Goal: Task Accomplishment & Management: Manage account settings

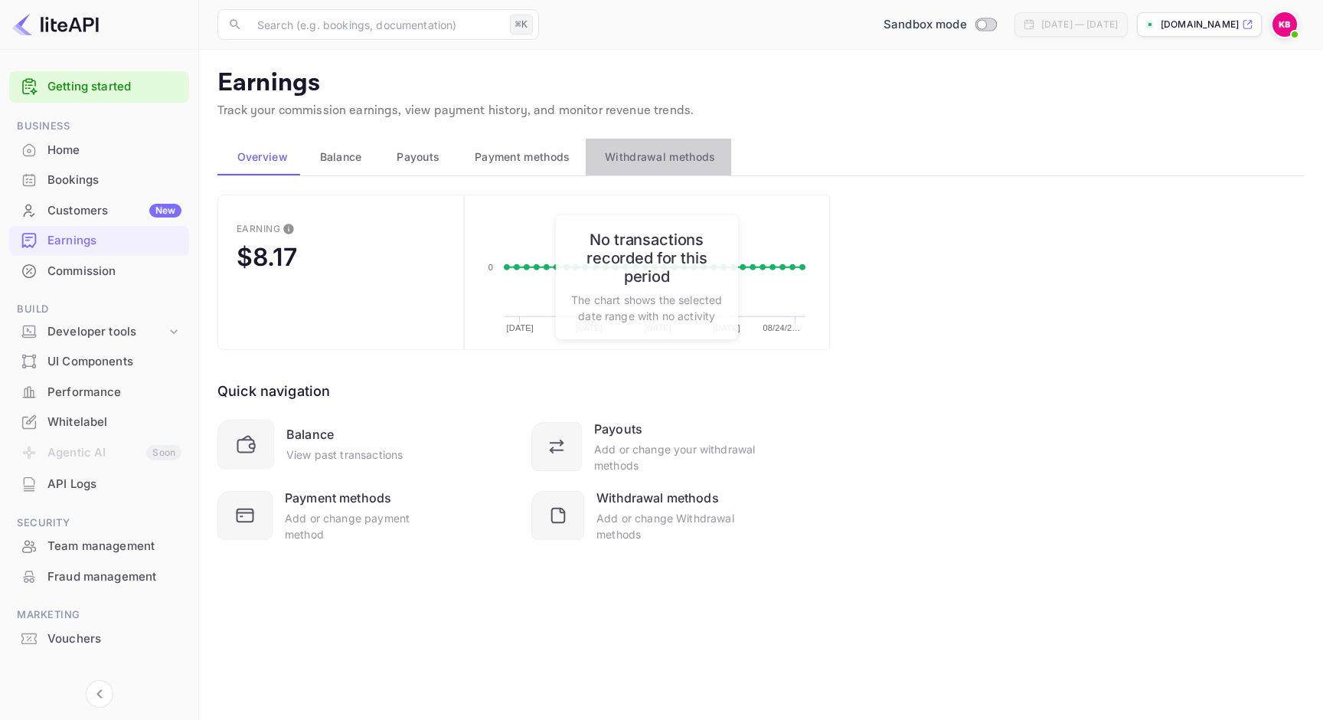
click at [626, 153] on span "Withdrawal methods" at bounding box center [660, 157] width 110 height 18
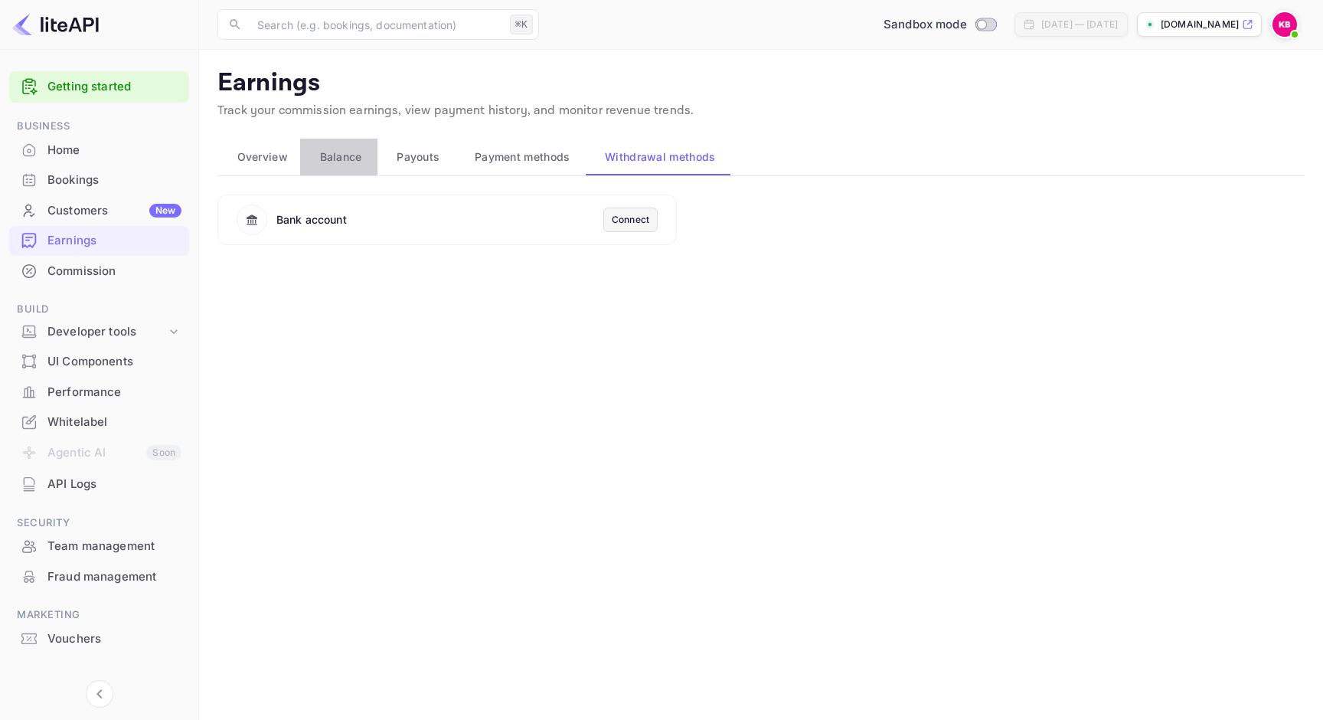
click at [337, 156] on span "Balance" at bounding box center [341, 157] width 42 height 18
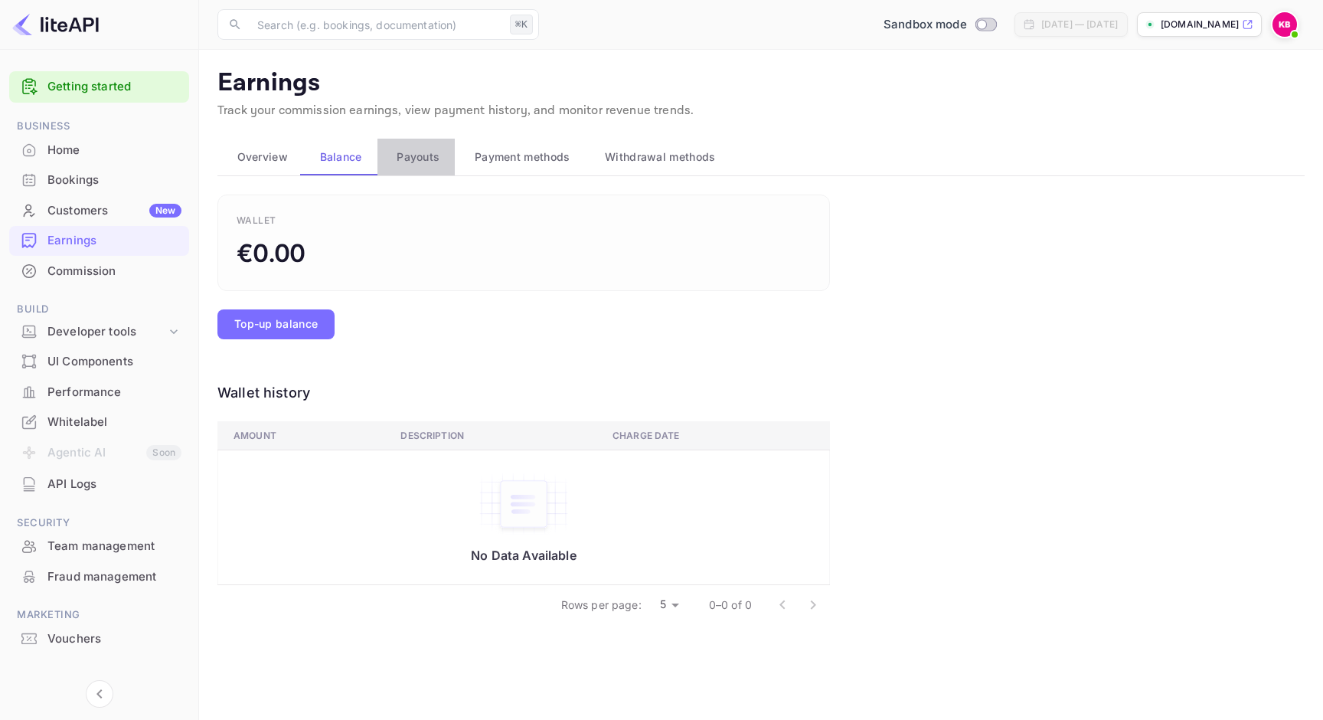
click at [411, 154] on span "Payouts" at bounding box center [418, 157] width 43 height 18
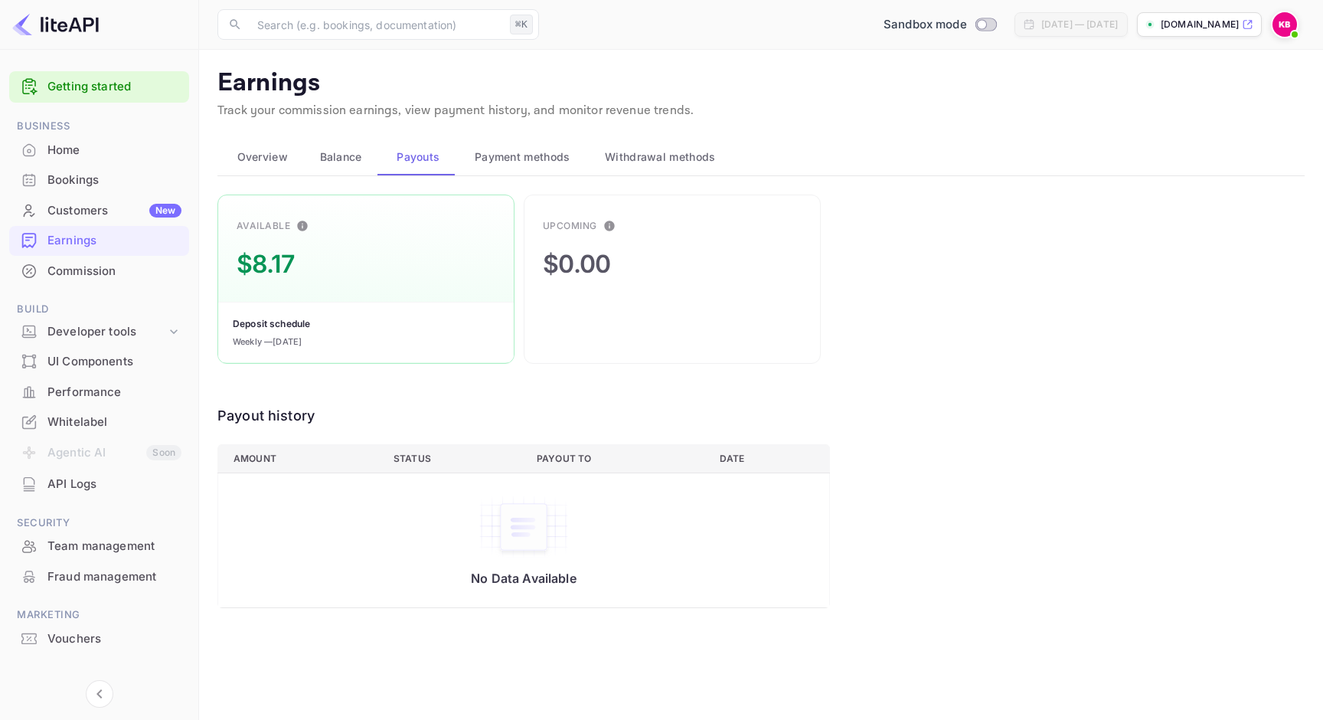
click at [96, 174] on div "Bookings" at bounding box center [114, 181] width 134 height 18
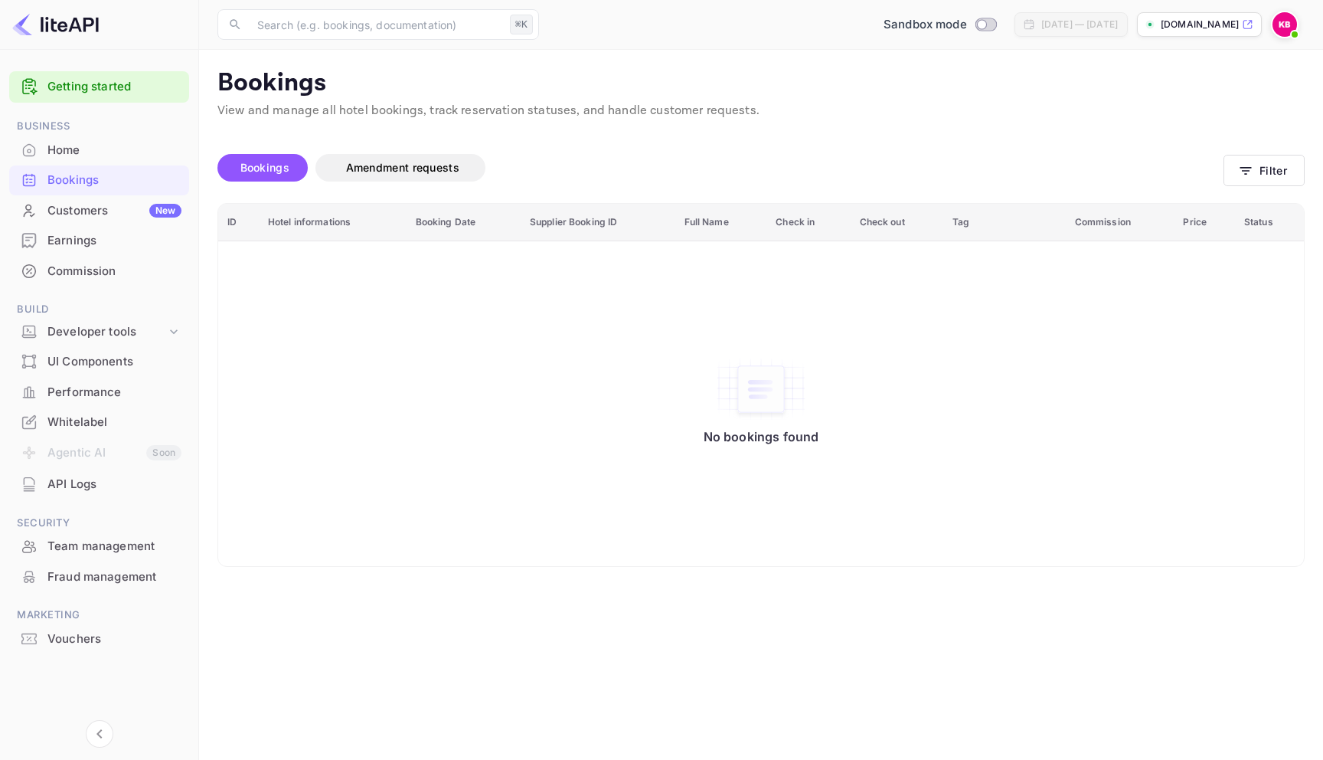
click at [93, 629] on div "Vouchers" at bounding box center [99, 639] width 180 height 30
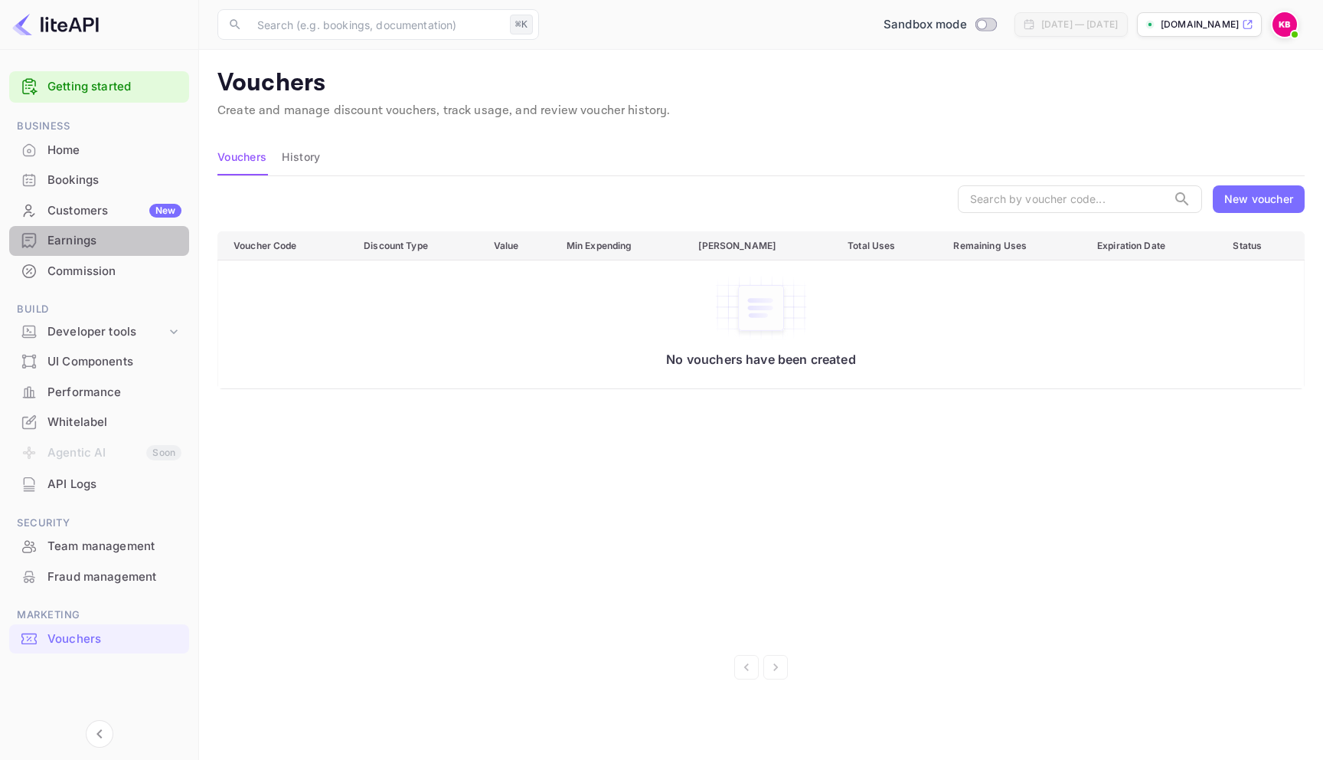
click at [81, 245] on div "Earnings" at bounding box center [114, 241] width 134 height 18
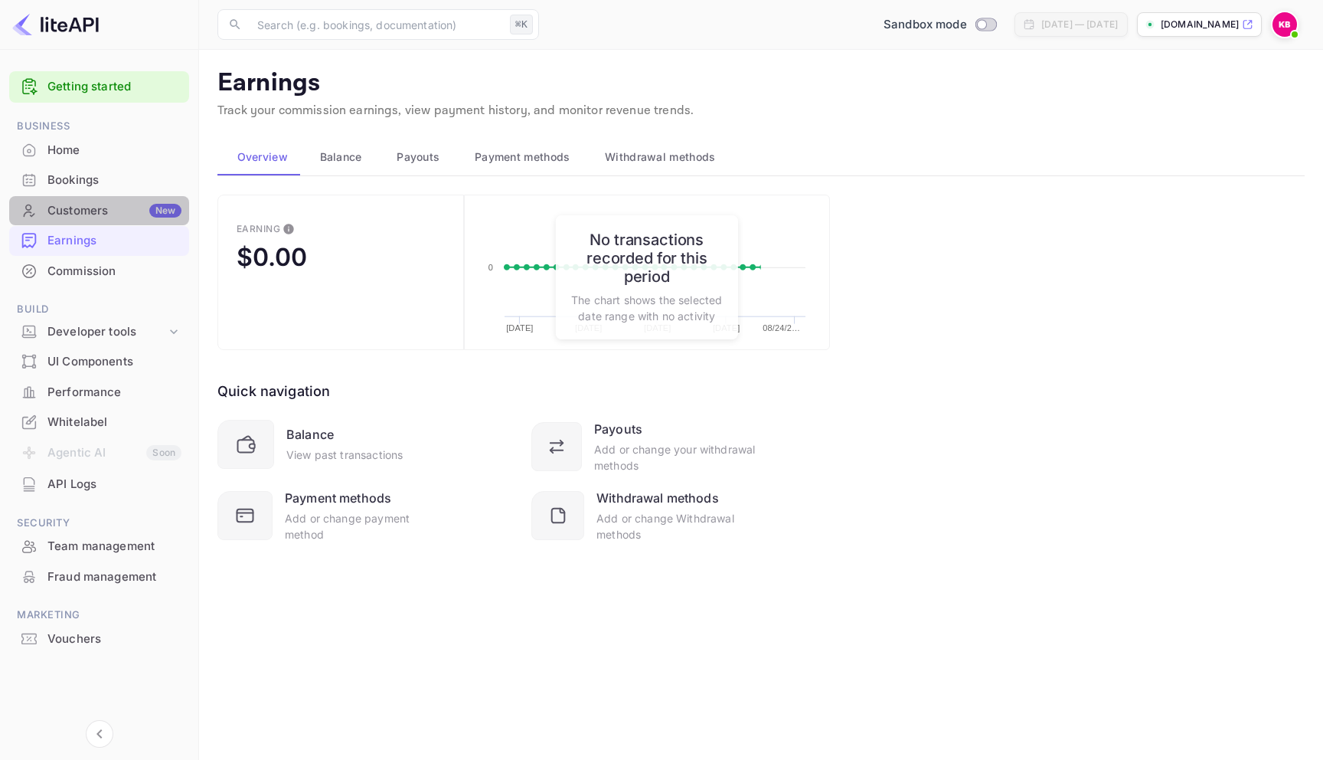
click at [84, 213] on div "Customers New" at bounding box center [114, 211] width 134 height 18
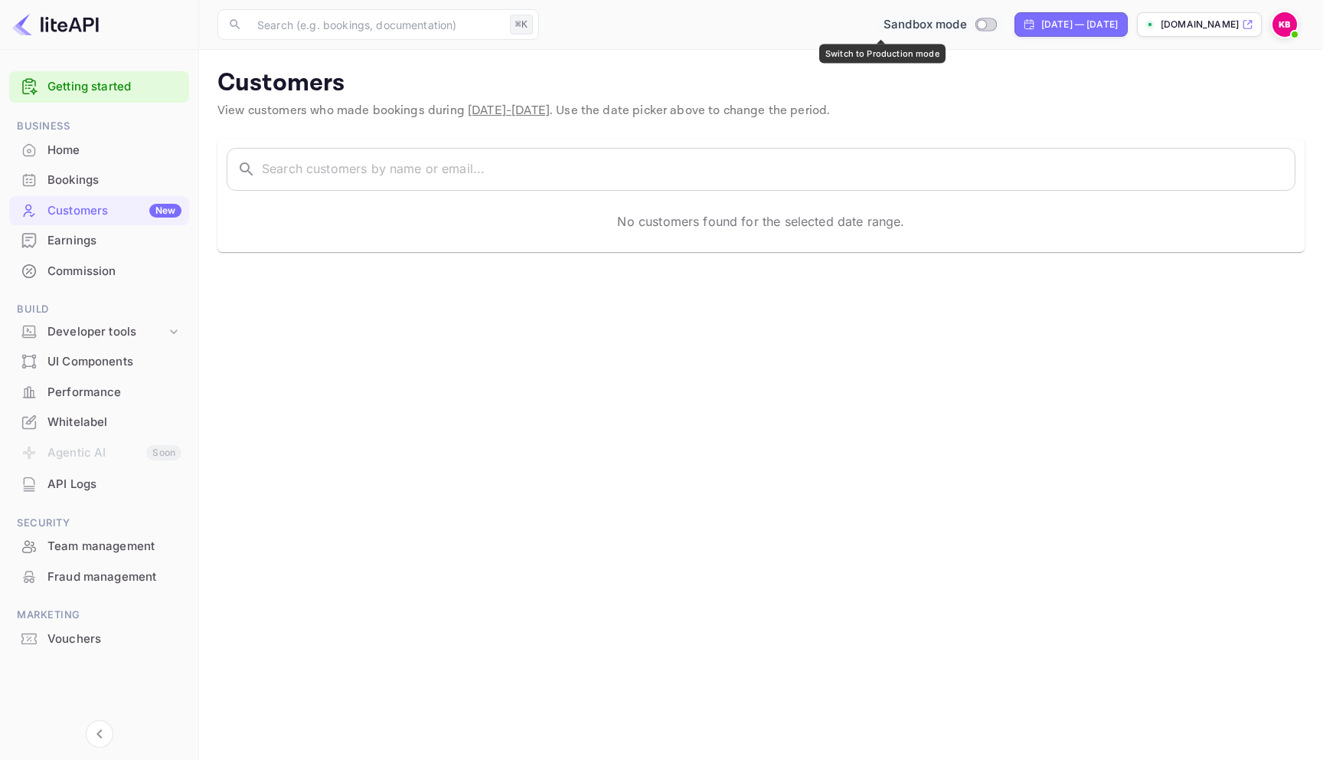
click at [966, 28] on input "Switch to Production mode" at bounding box center [981, 24] width 31 height 10
checkbox input "false"
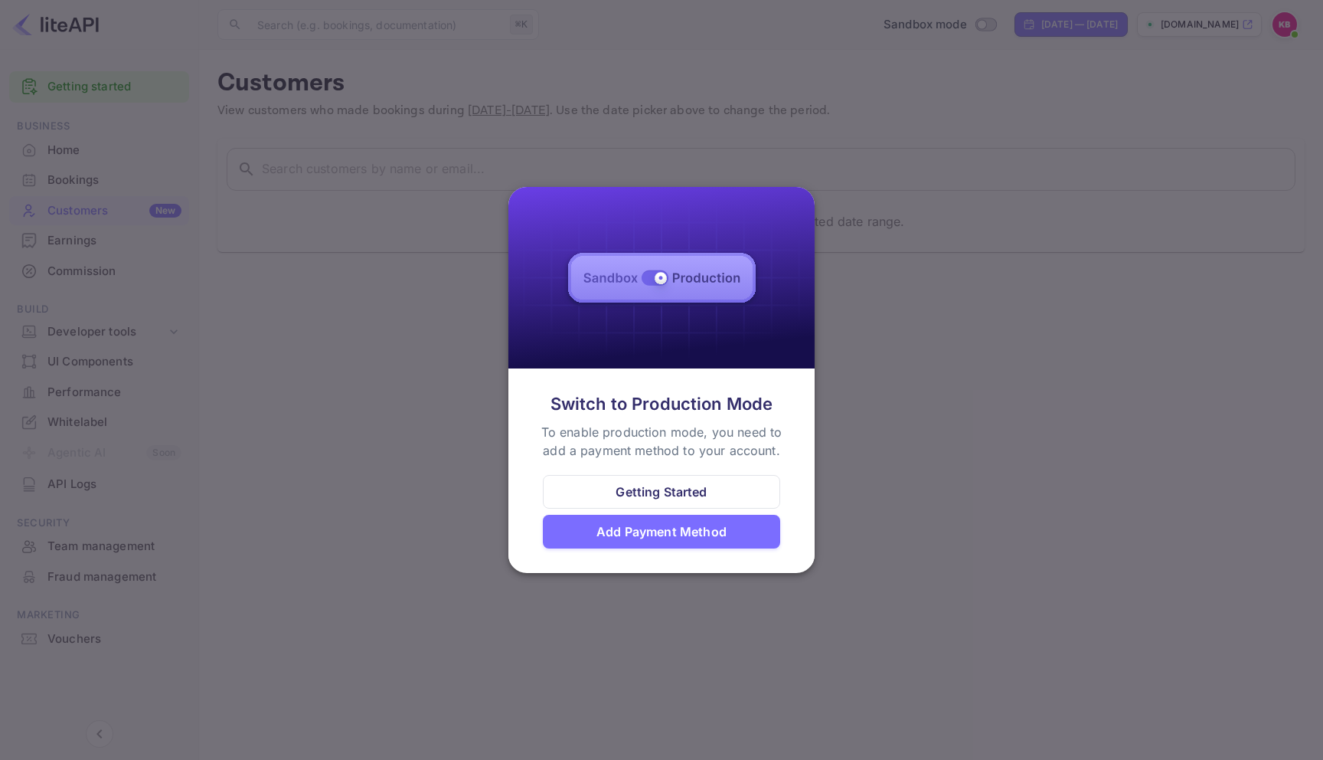
click at [596, 502] on div "Getting Started" at bounding box center [661, 492] width 237 height 34
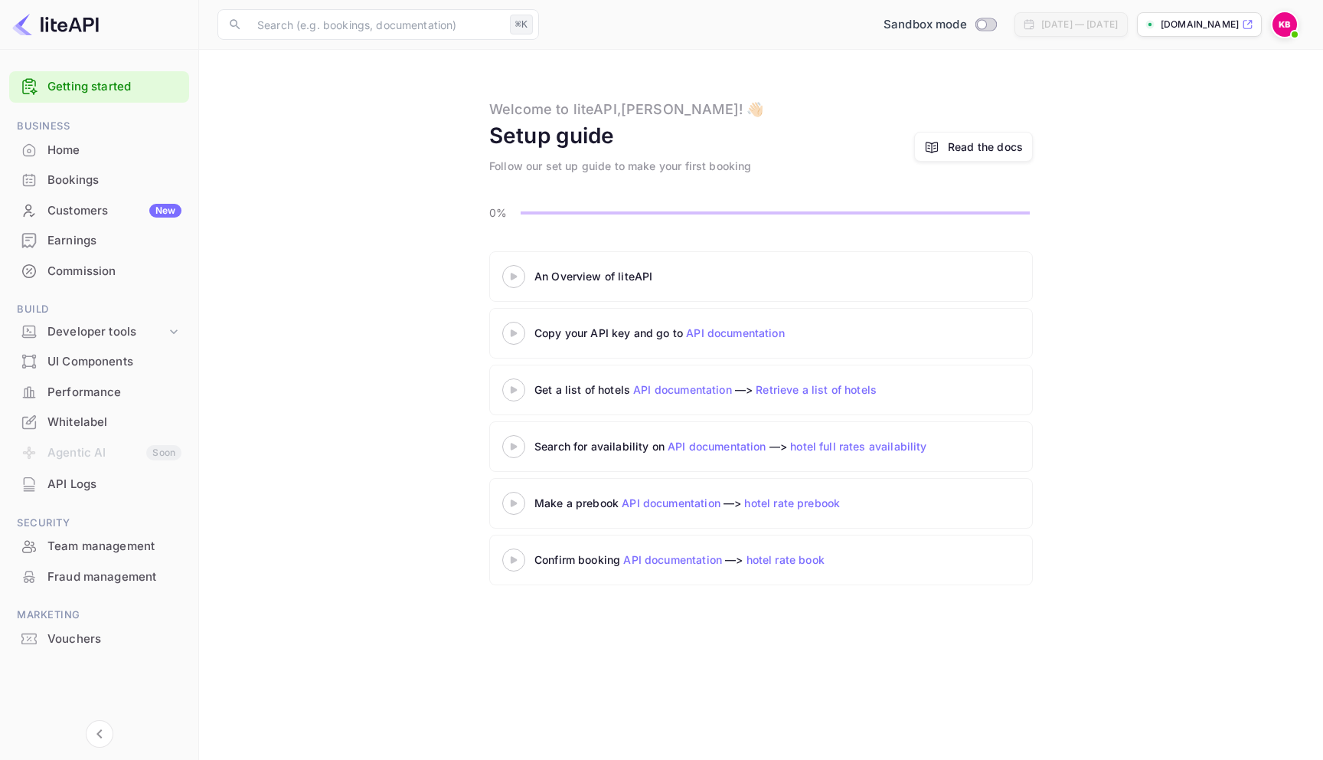
click at [114, 280] on div "Commission" at bounding box center [99, 272] width 180 height 30
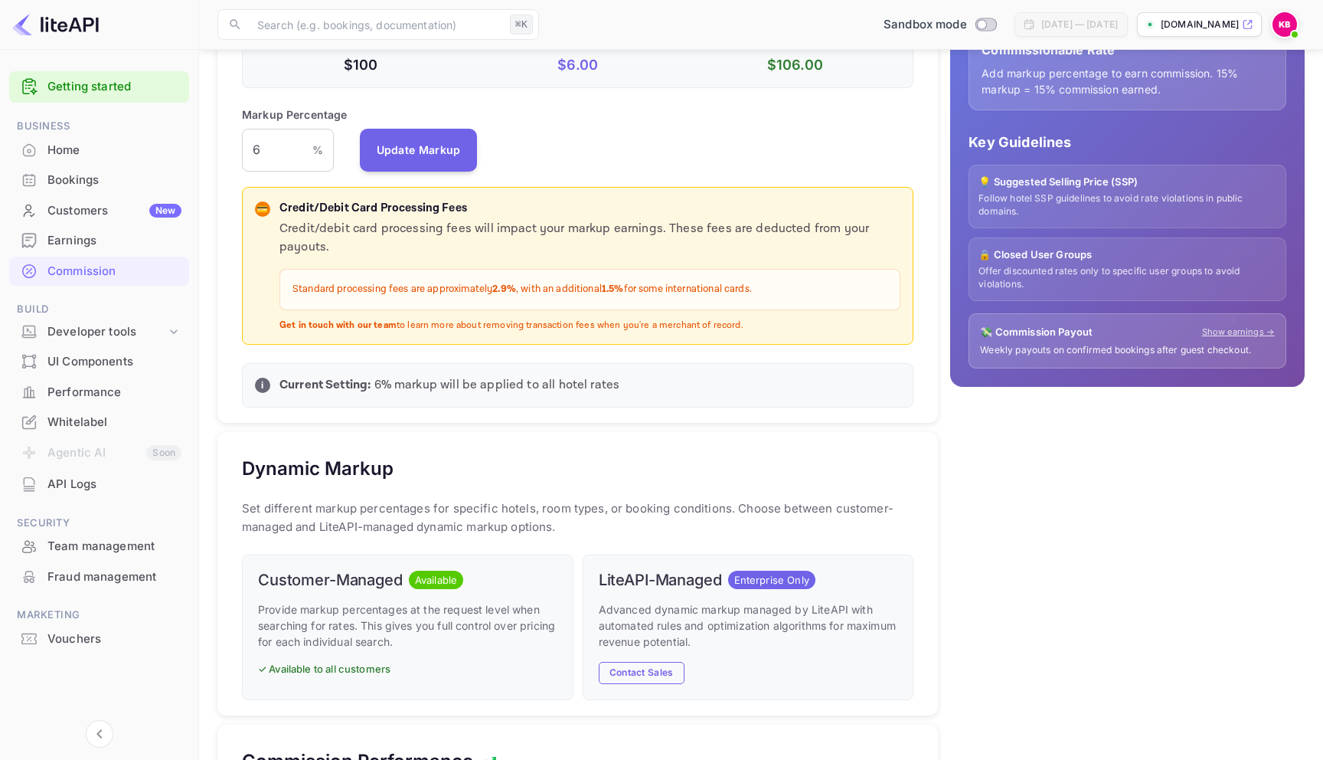
scroll to position [319, 0]
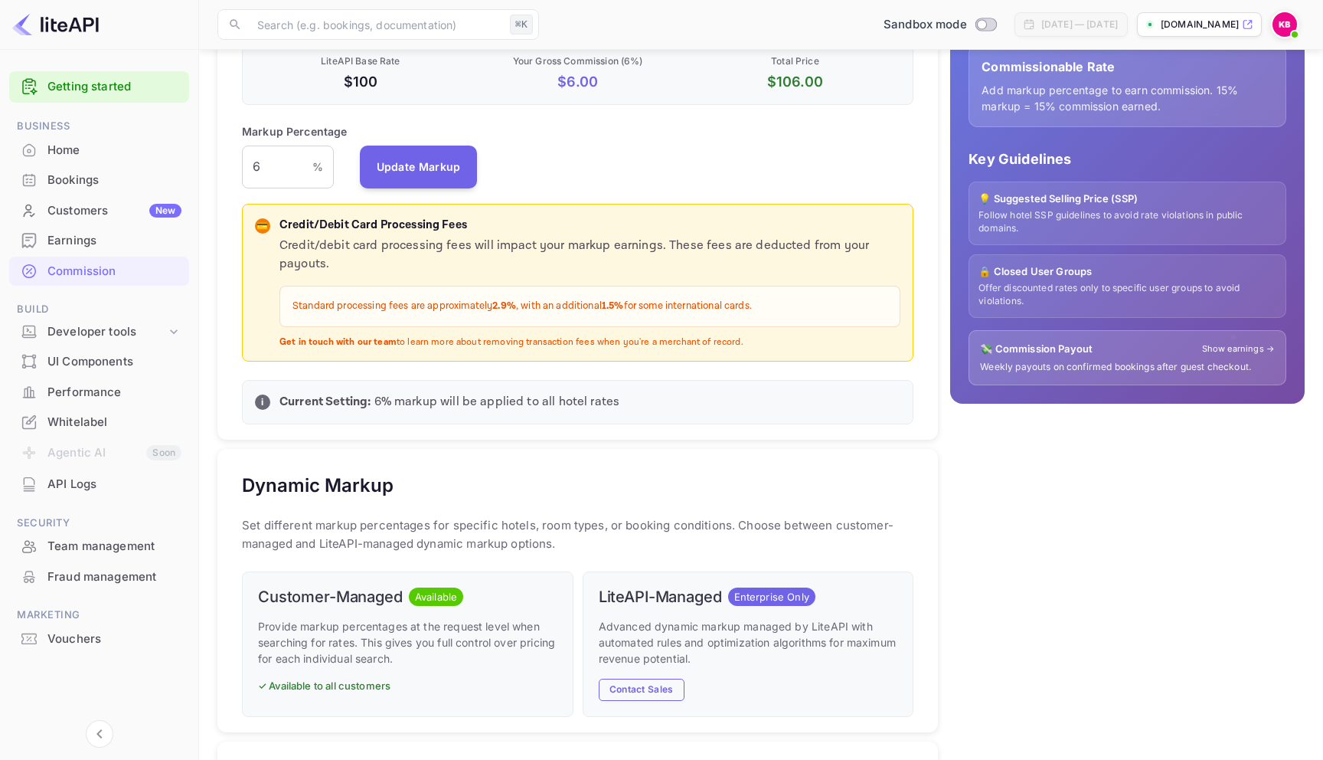
click at [1227, 353] on link "Show earnings →" at bounding box center [1238, 348] width 73 height 13
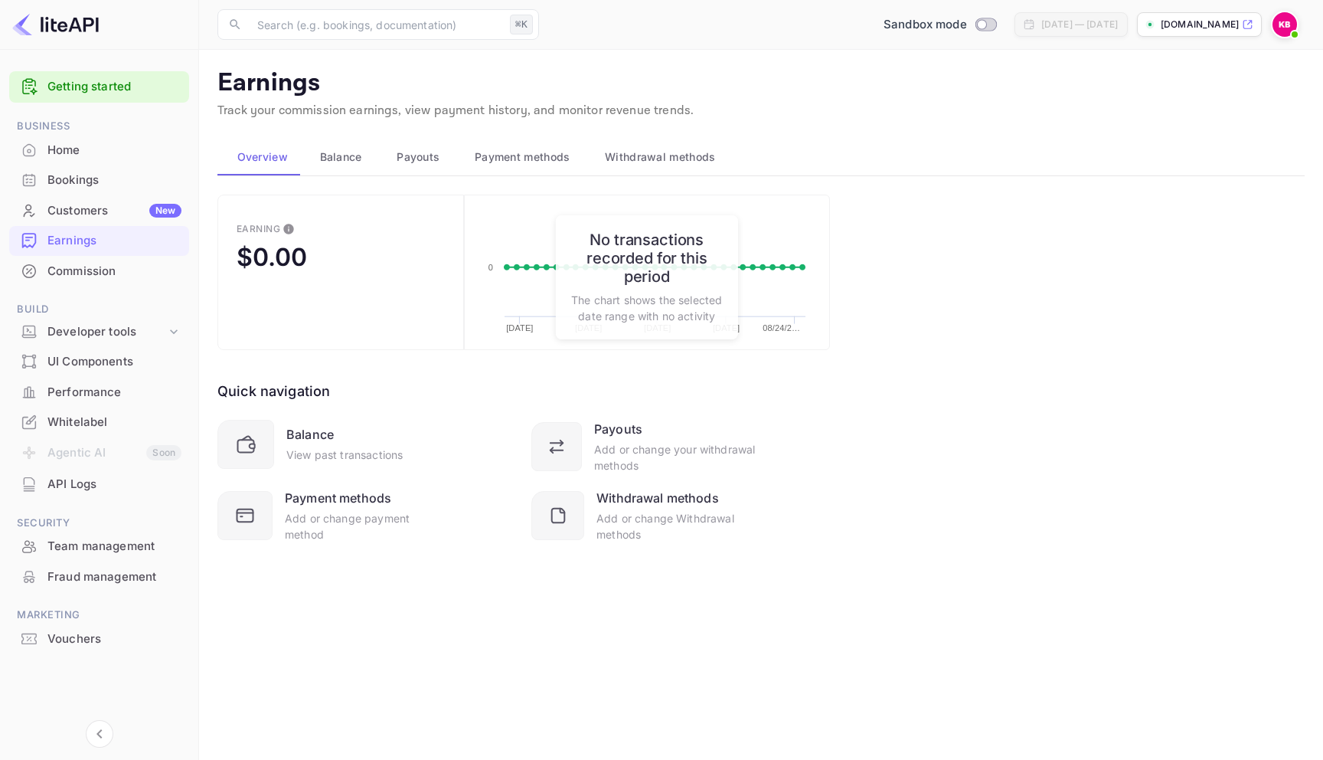
click at [422, 155] on span "Payouts" at bounding box center [418, 157] width 43 height 18
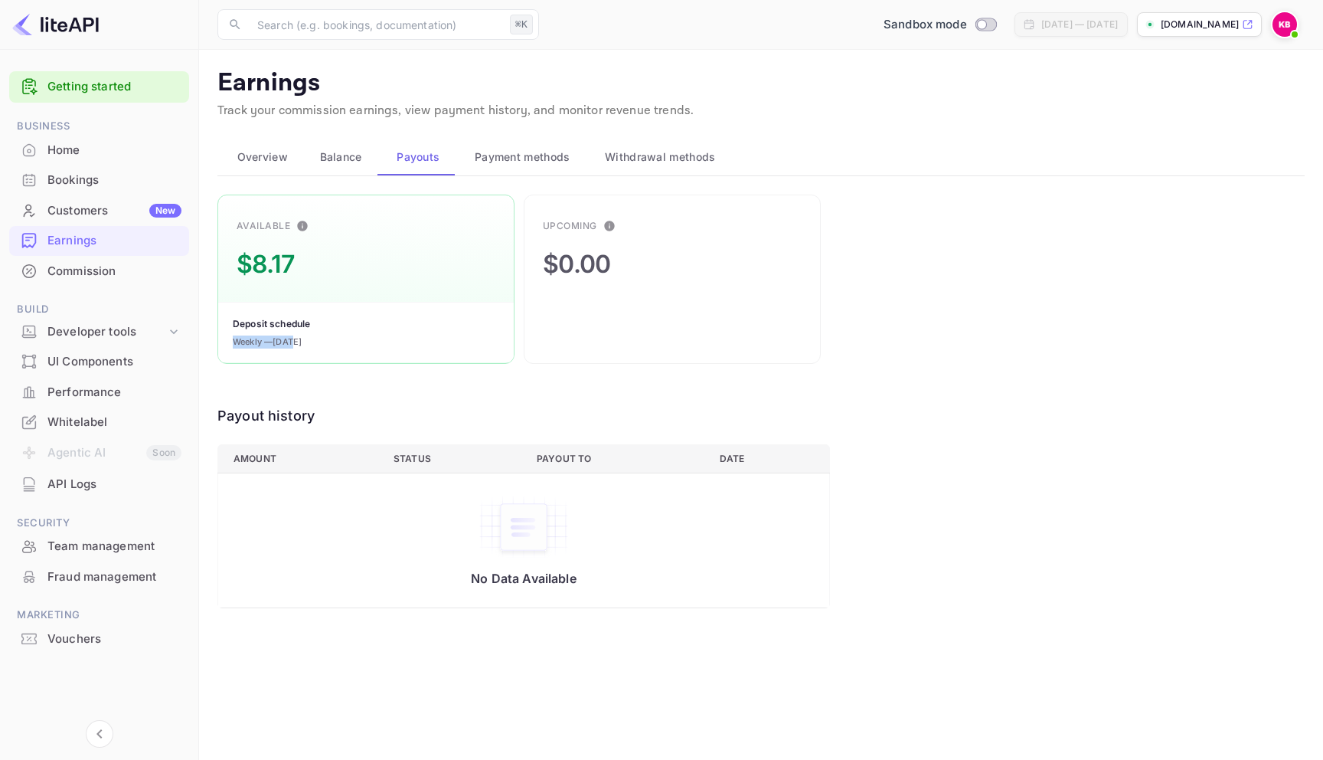
drag, startPoint x: 235, startPoint y: 340, endPoint x: 299, endPoint y: 338, distance: 64.3
click at [298, 338] on div "Weekly — today" at bounding box center [267, 341] width 69 height 13
click at [279, 151] on span "Overview" at bounding box center [262, 157] width 51 height 18
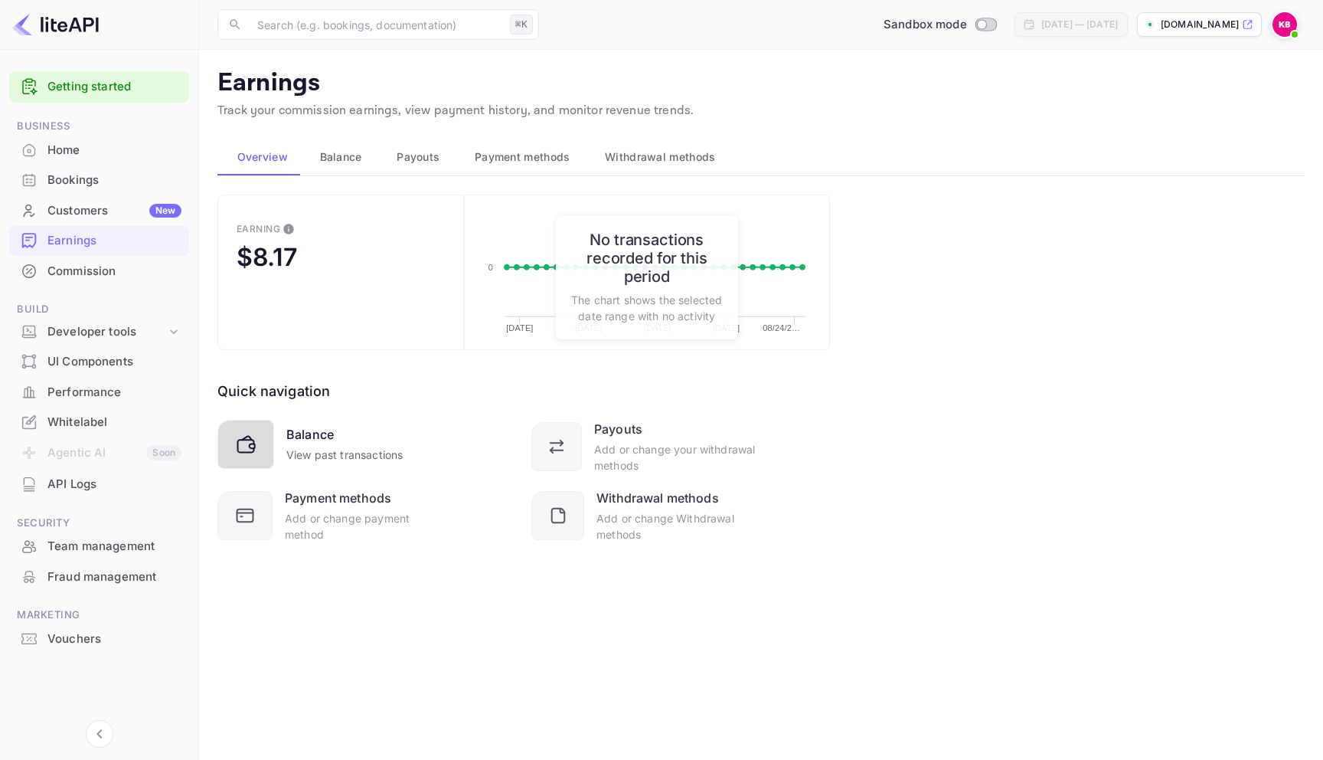
click at [253, 448] on icon at bounding box center [252, 445] width 5 height 5
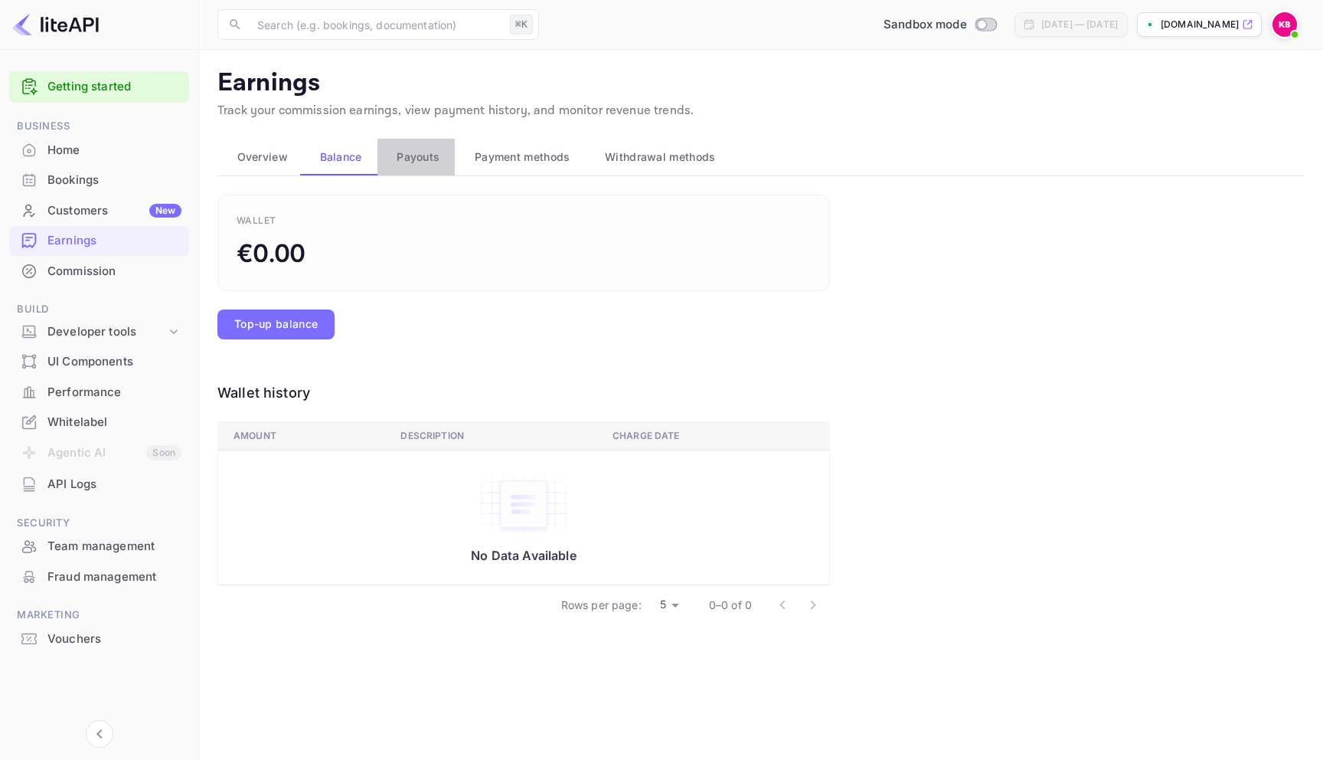
click at [417, 162] on span "Payouts" at bounding box center [418, 157] width 43 height 18
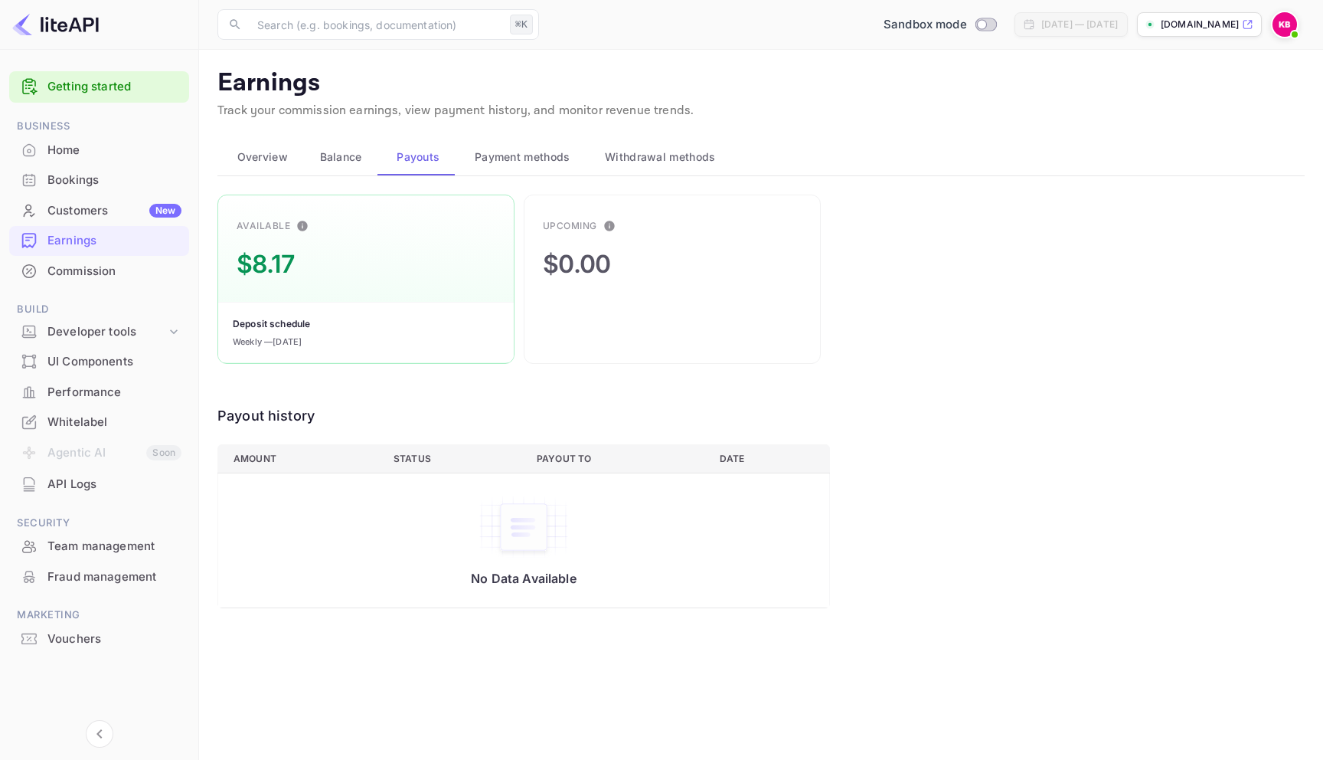
click at [548, 159] on span "Payment methods" at bounding box center [523, 157] width 96 height 18
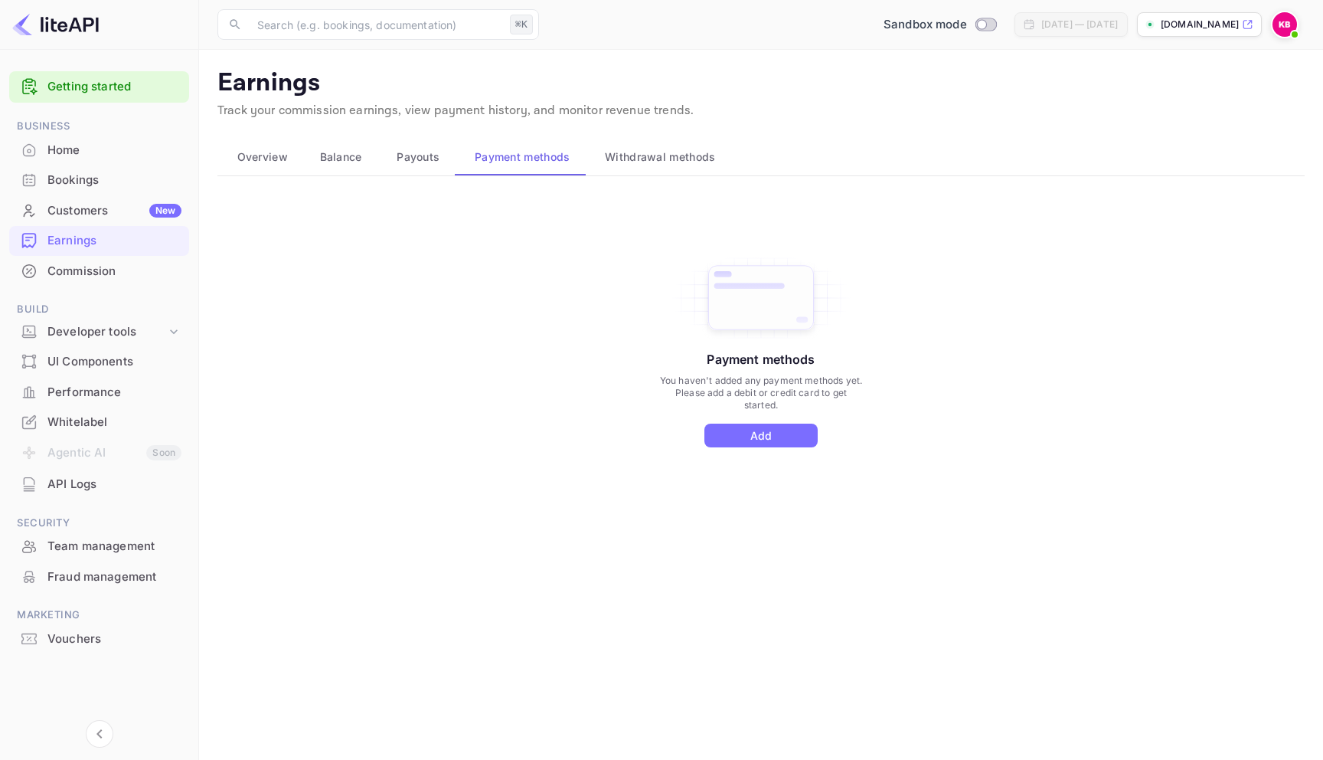
click at [642, 149] on span "Withdrawal methods" at bounding box center [660, 157] width 110 height 18
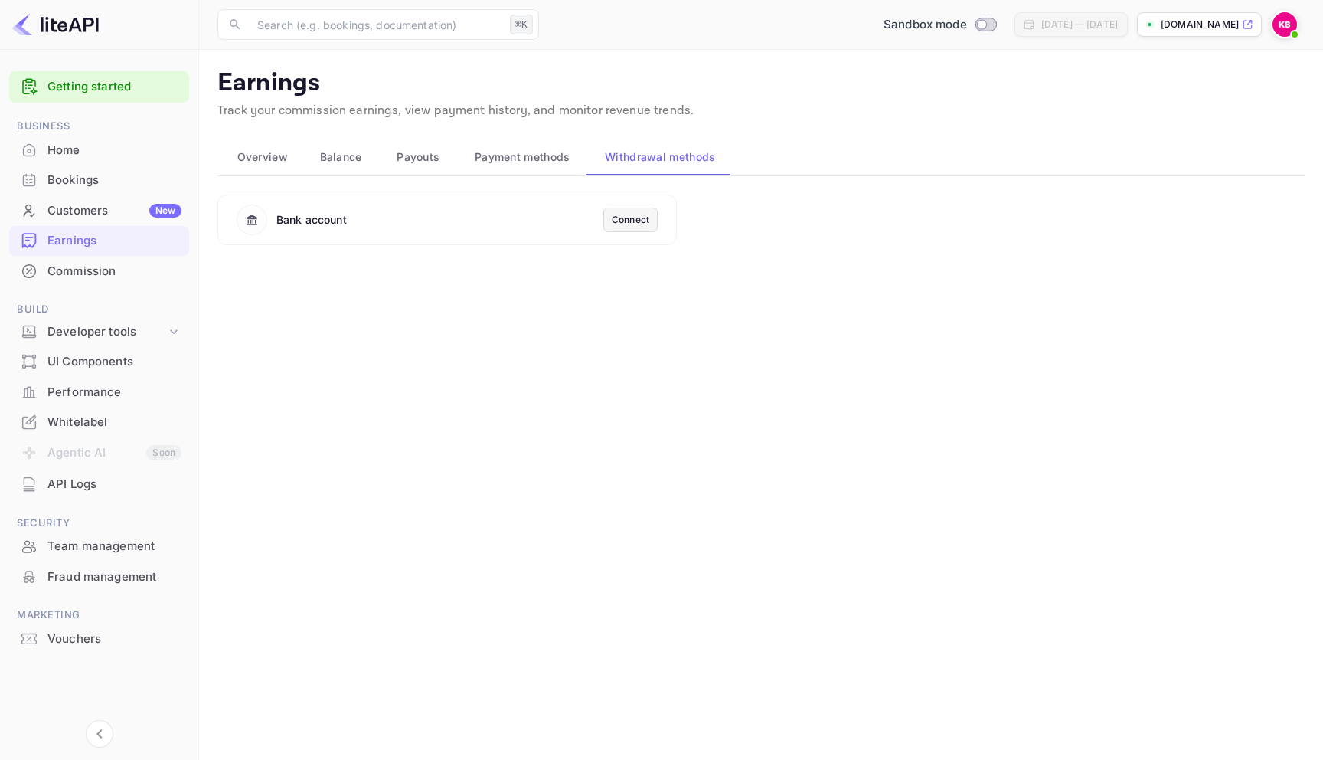
click at [619, 223] on div "Connect" at bounding box center [631, 220] width 38 height 14
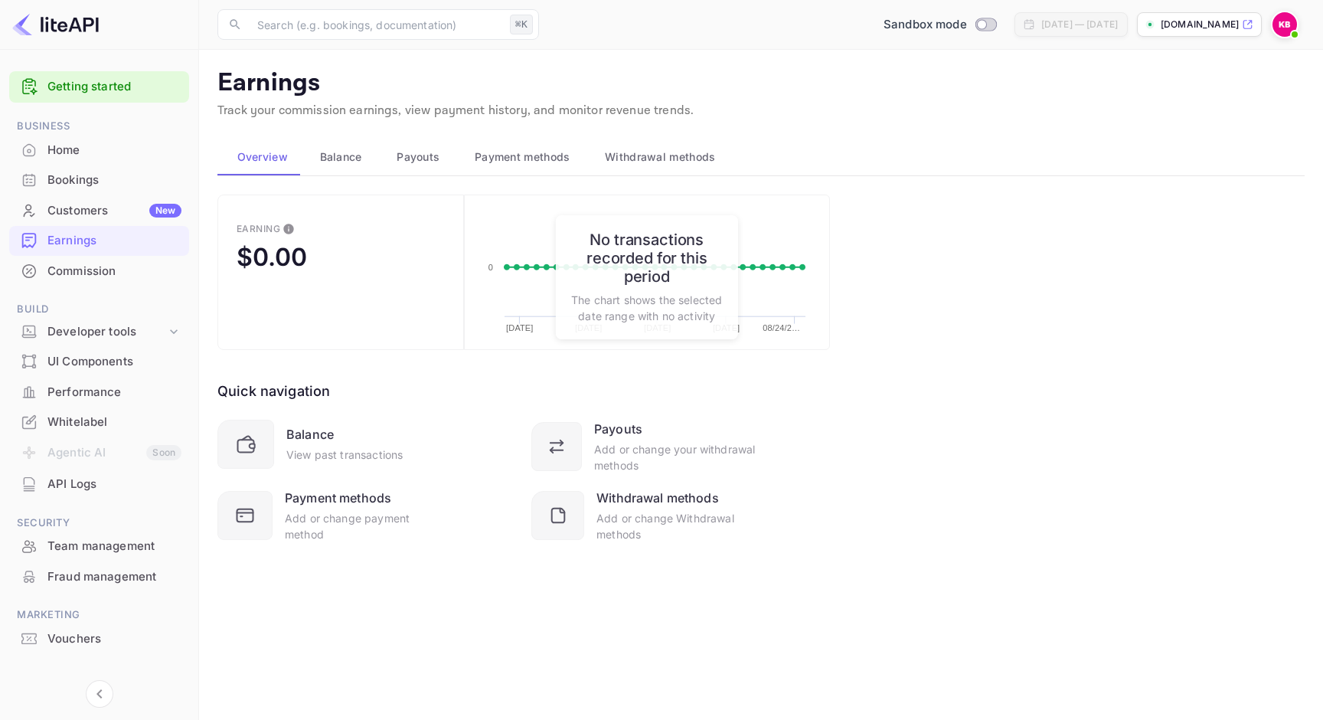
click at [414, 159] on span "Payouts" at bounding box center [418, 157] width 43 height 18
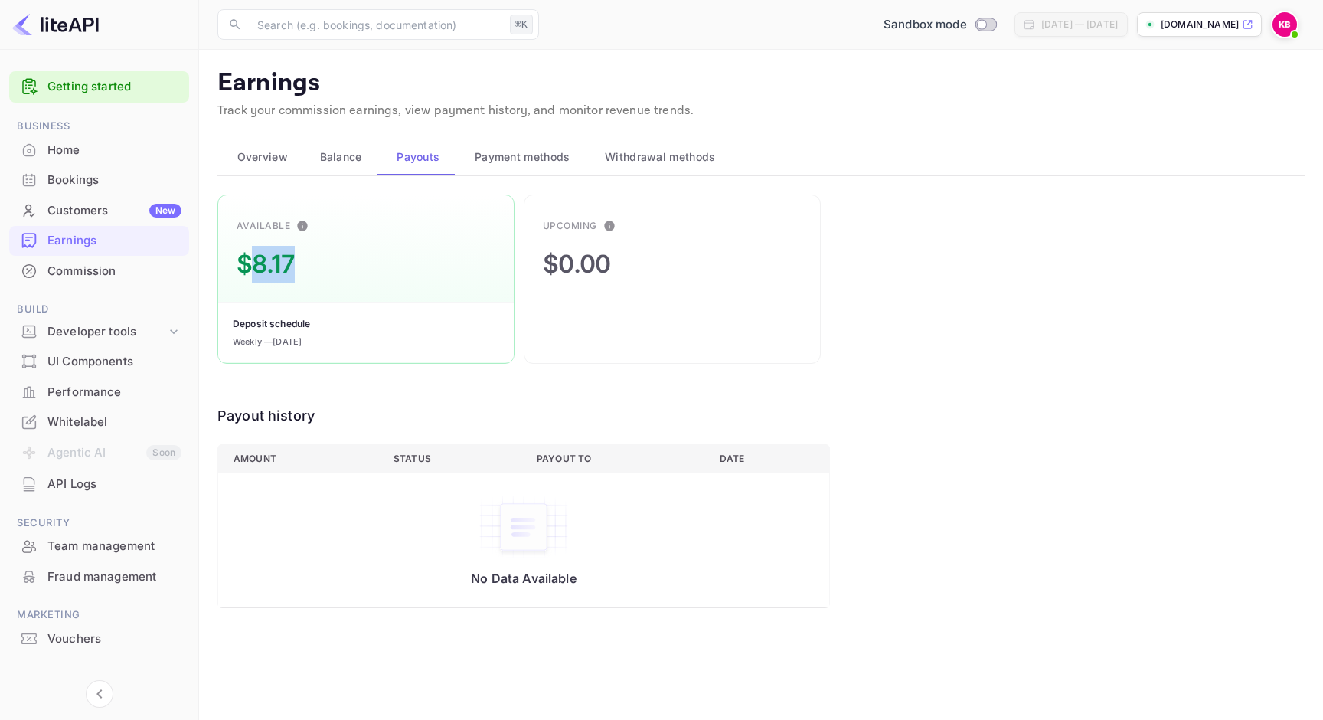
drag, startPoint x: 254, startPoint y: 264, endPoint x: 296, endPoint y: 263, distance: 42.1
click at [296, 263] on div "Available $8.17" at bounding box center [276, 248] width 78 height 69
drag, startPoint x: 286, startPoint y: 265, endPoint x: 247, endPoint y: 269, distance: 38.5
click at [247, 269] on div "Available $8.17" at bounding box center [276, 248] width 78 height 69
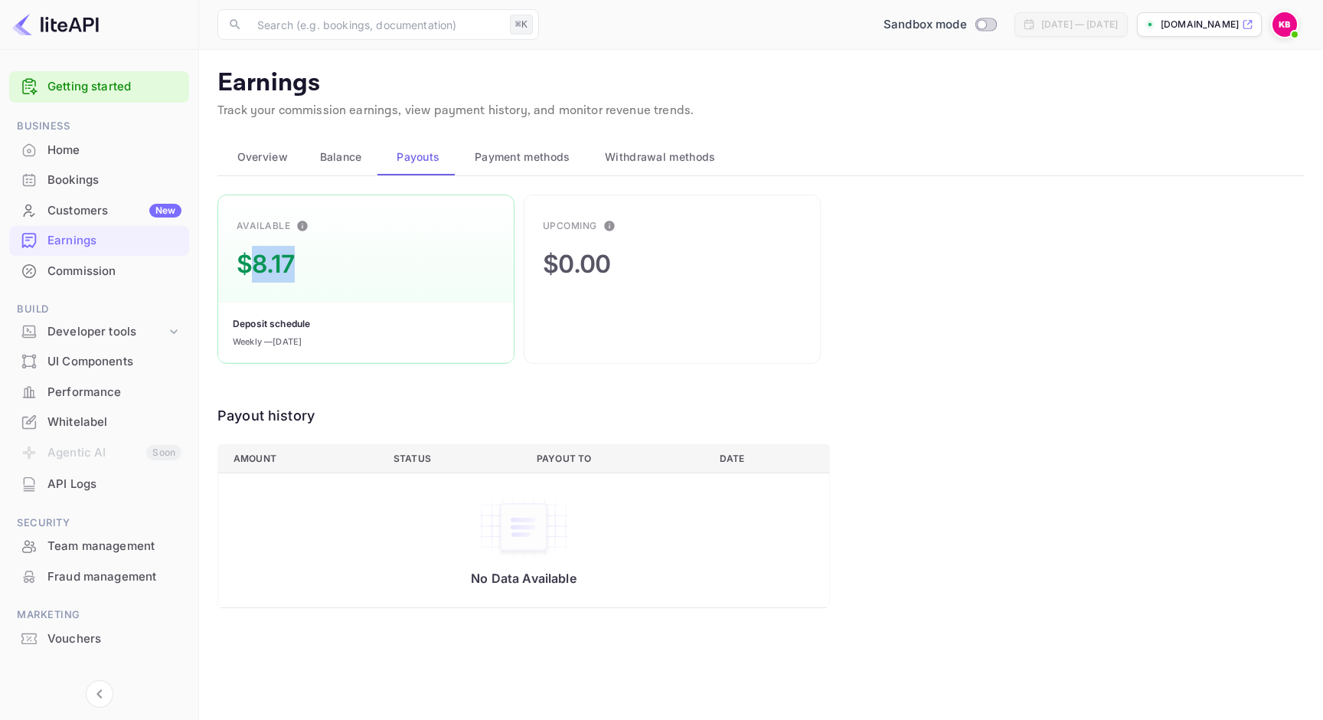
click at [249, 268] on div "$8.17" at bounding box center [266, 264] width 58 height 37
drag, startPoint x: 249, startPoint y: 267, endPoint x: 294, endPoint y: 264, distance: 45.3
click at [294, 264] on div "$8.17" at bounding box center [266, 264] width 58 height 37
drag, startPoint x: 294, startPoint y: 264, endPoint x: 254, endPoint y: 266, distance: 39.9
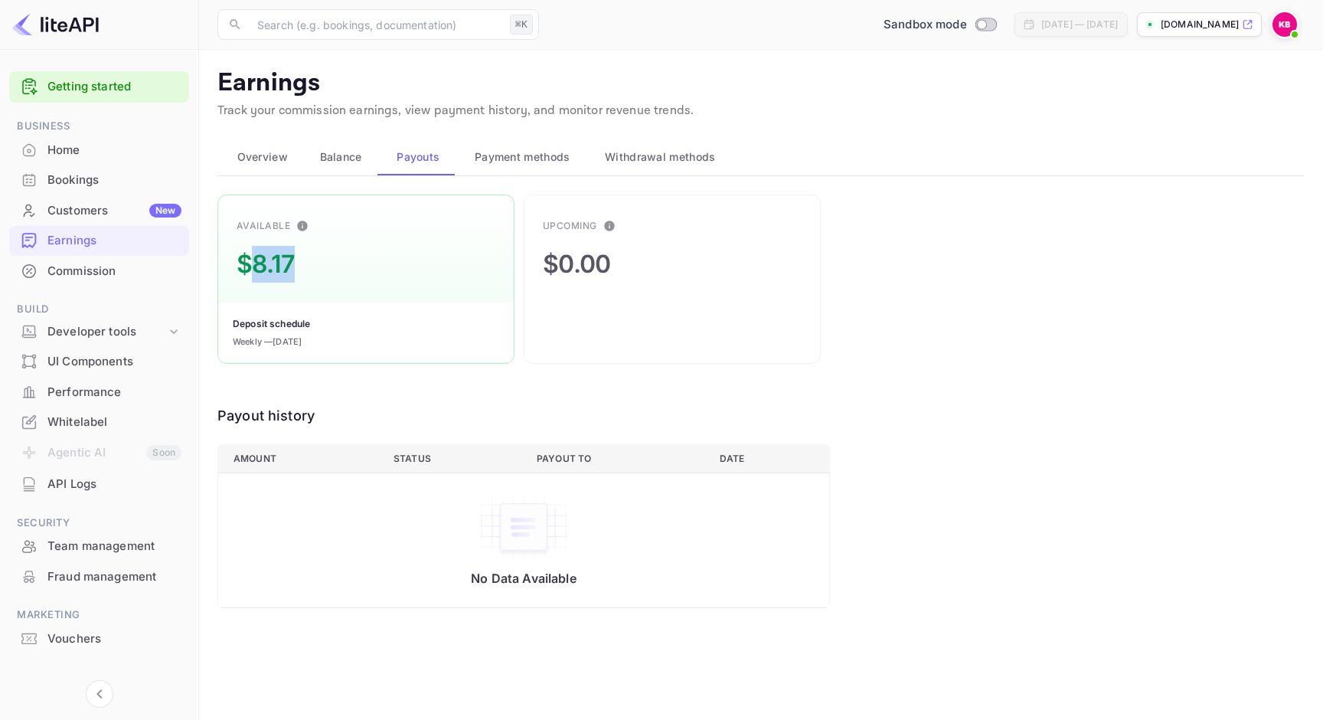
click at [254, 266] on div "$8.17" at bounding box center [266, 264] width 58 height 37
click at [306, 265] on div "Available $8.17" at bounding box center [276, 248] width 78 height 69
drag, startPoint x: 250, startPoint y: 333, endPoint x: 231, endPoint y: 327, distance: 20.8
click at [231, 327] on div "Deposit schedule Weekly — today" at bounding box center [366, 332] width 296 height 61
click at [334, 348] on div "Deposit schedule Weekly — today" at bounding box center [366, 332] width 296 height 61
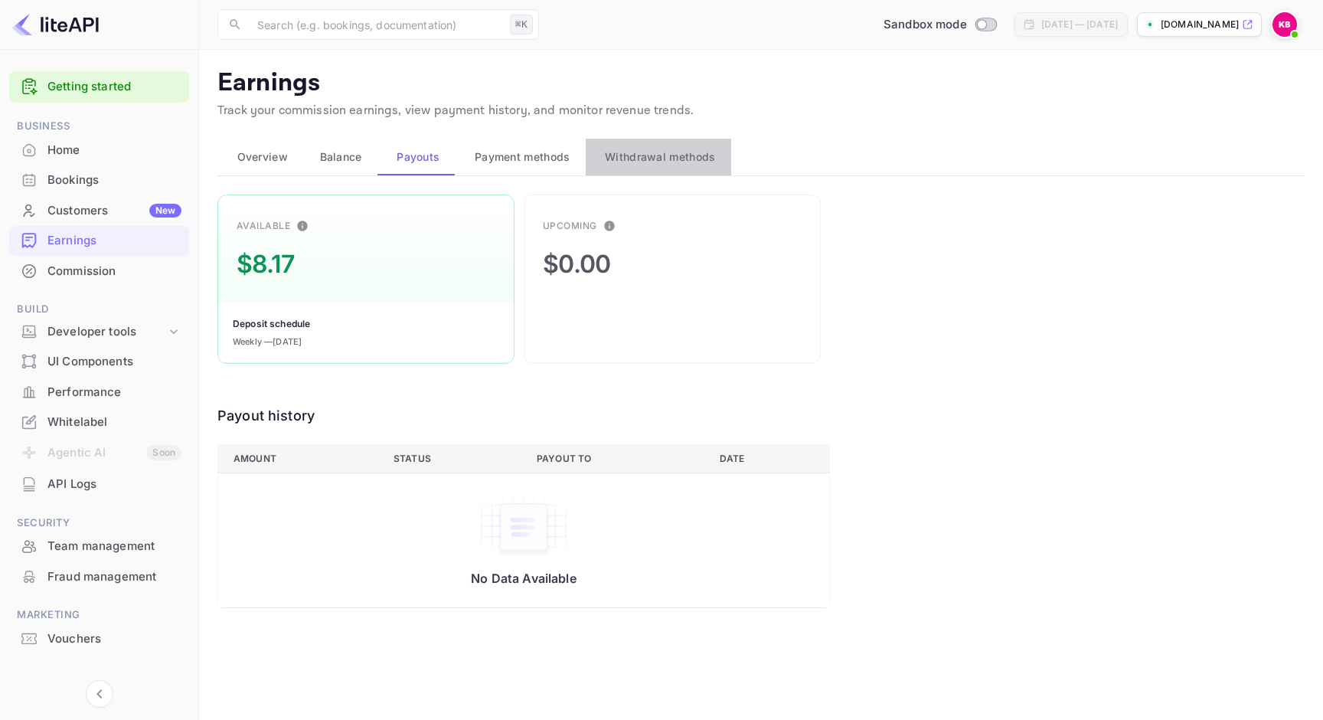
click at [628, 160] on span "Withdrawal methods" at bounding box center [660, 157] width 110 height 18
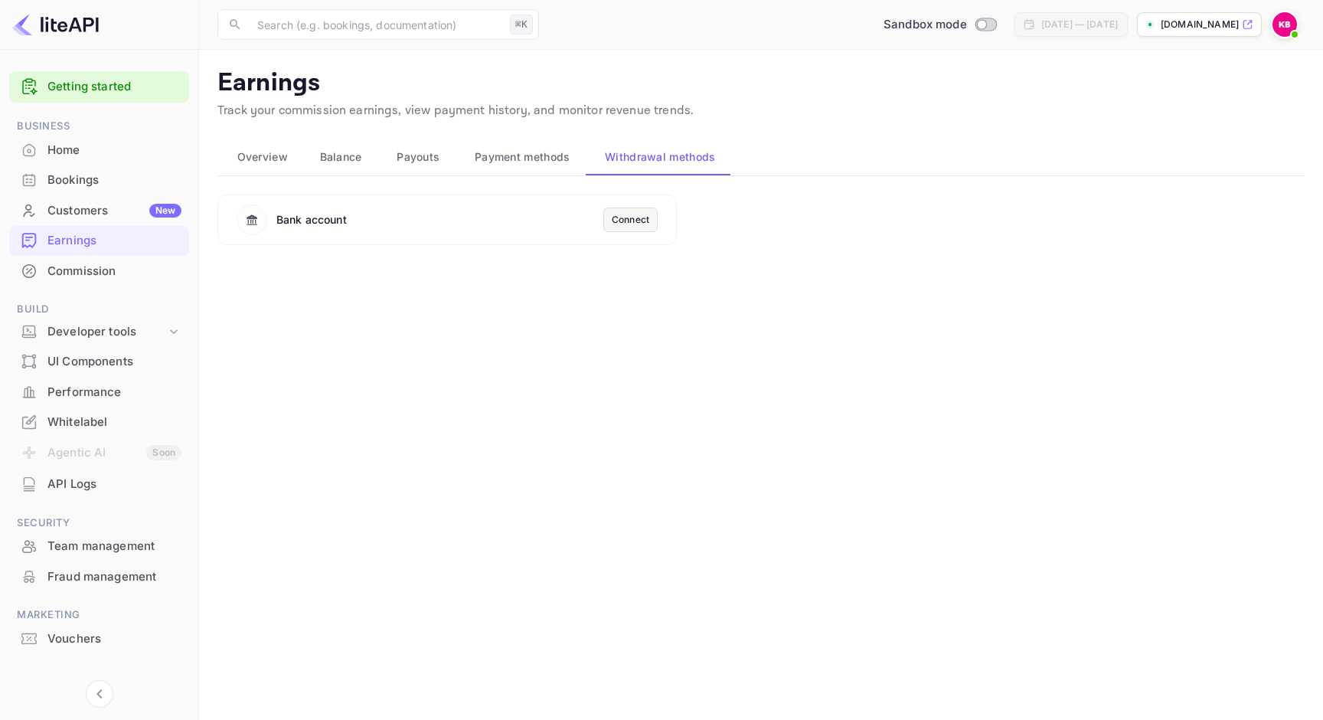
click at [640, 222] on div "Connect" at bounding box center [631, 220] width 38 height 14
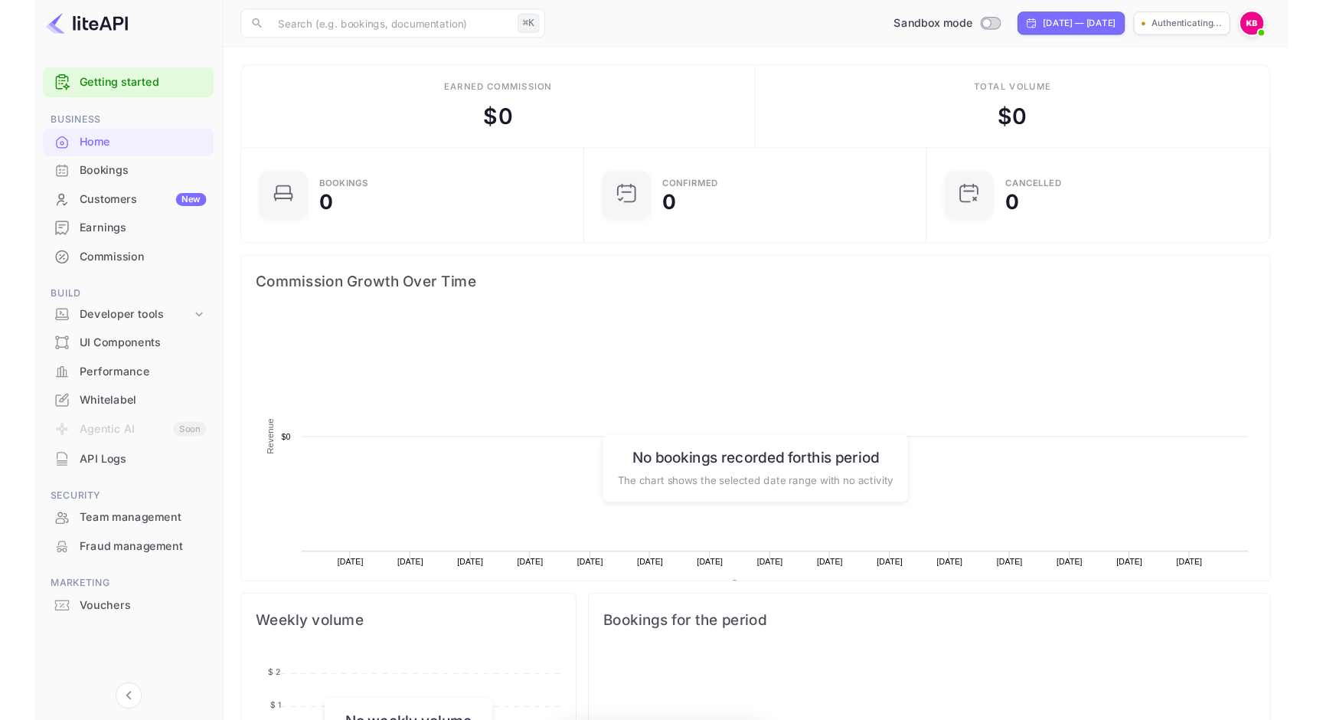
scroll to position [249, 353]
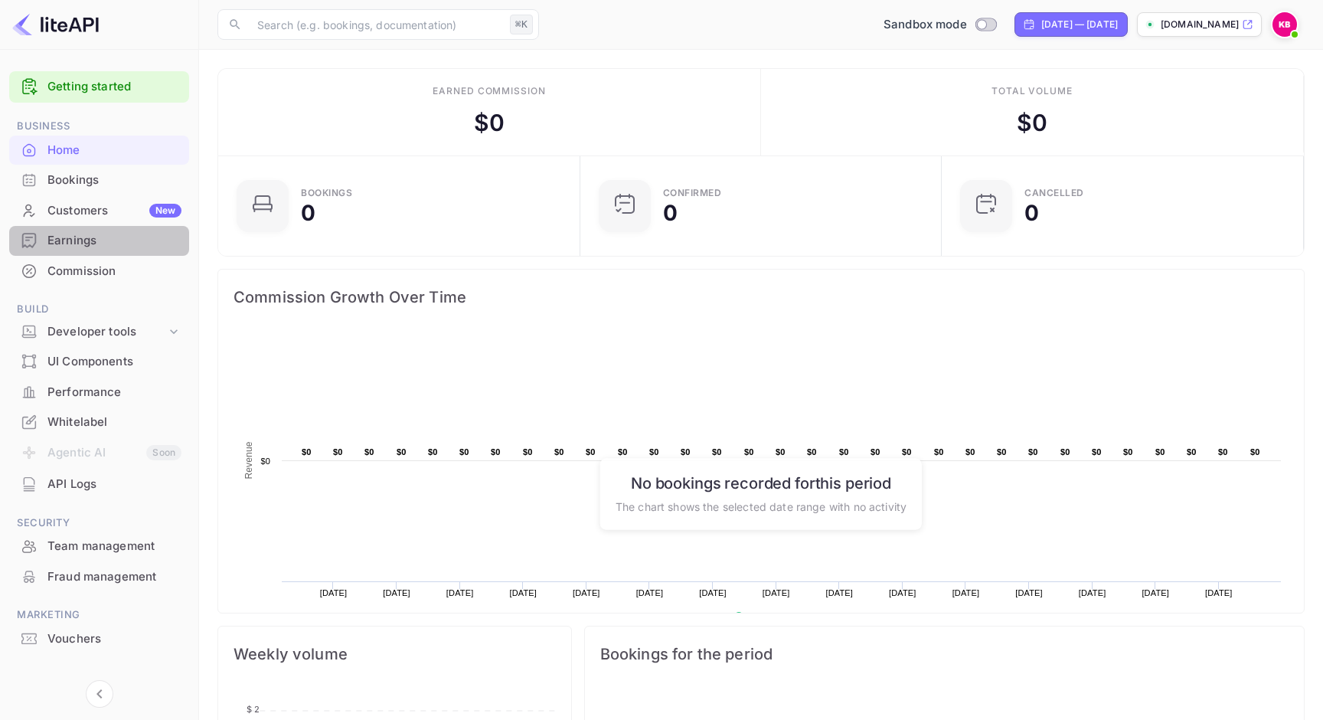
click at [68, 242] on div "Earnings" at bounding box center [114, 241] width 134 height 18
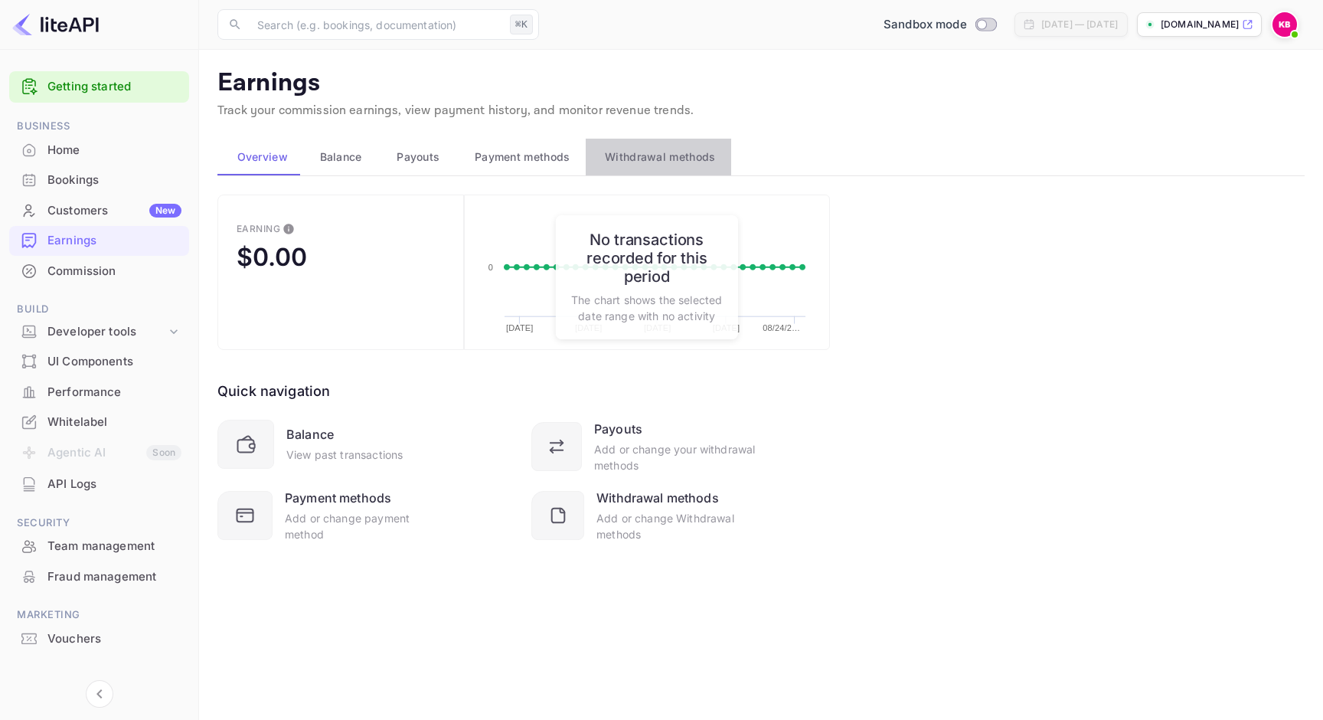
click at [649, 152] on span "Withdrawal methods" at bounding box center [660, 157] width 110 height 18
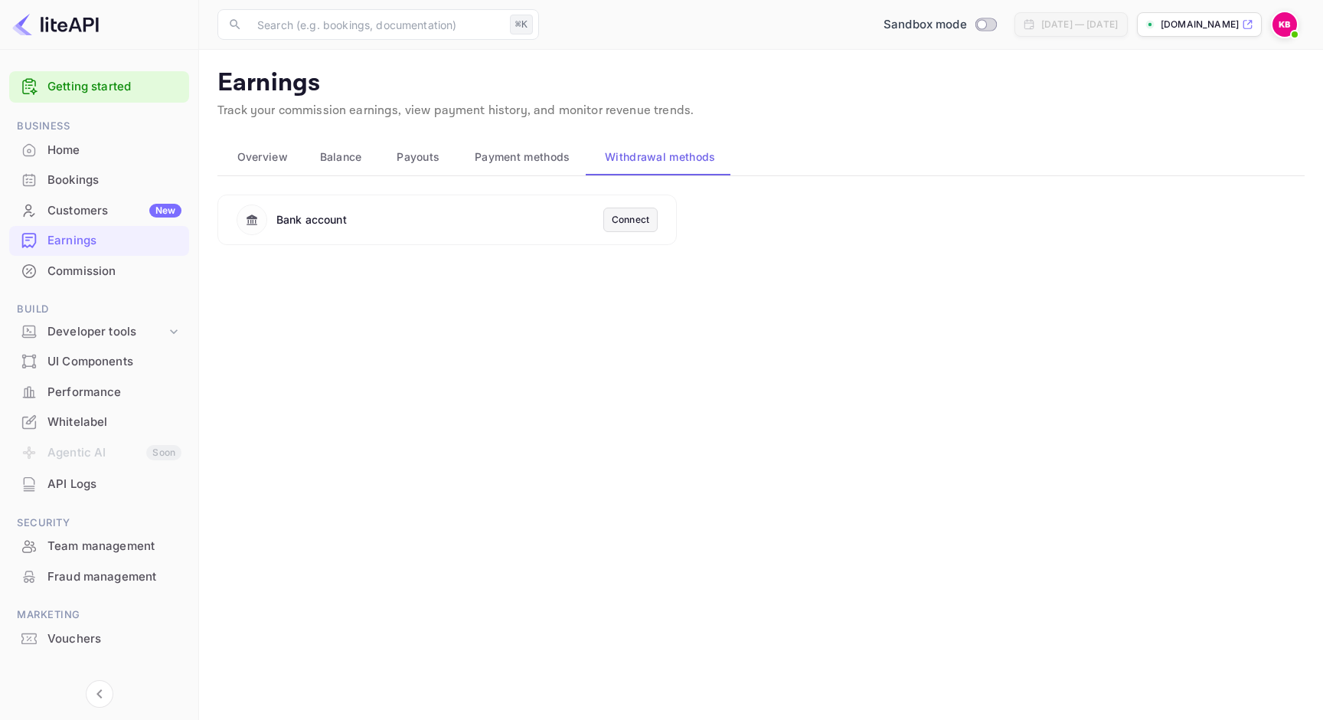
click at [422, 158] on span "Payouts" at bounding box center [418, 157] width 43 height 18
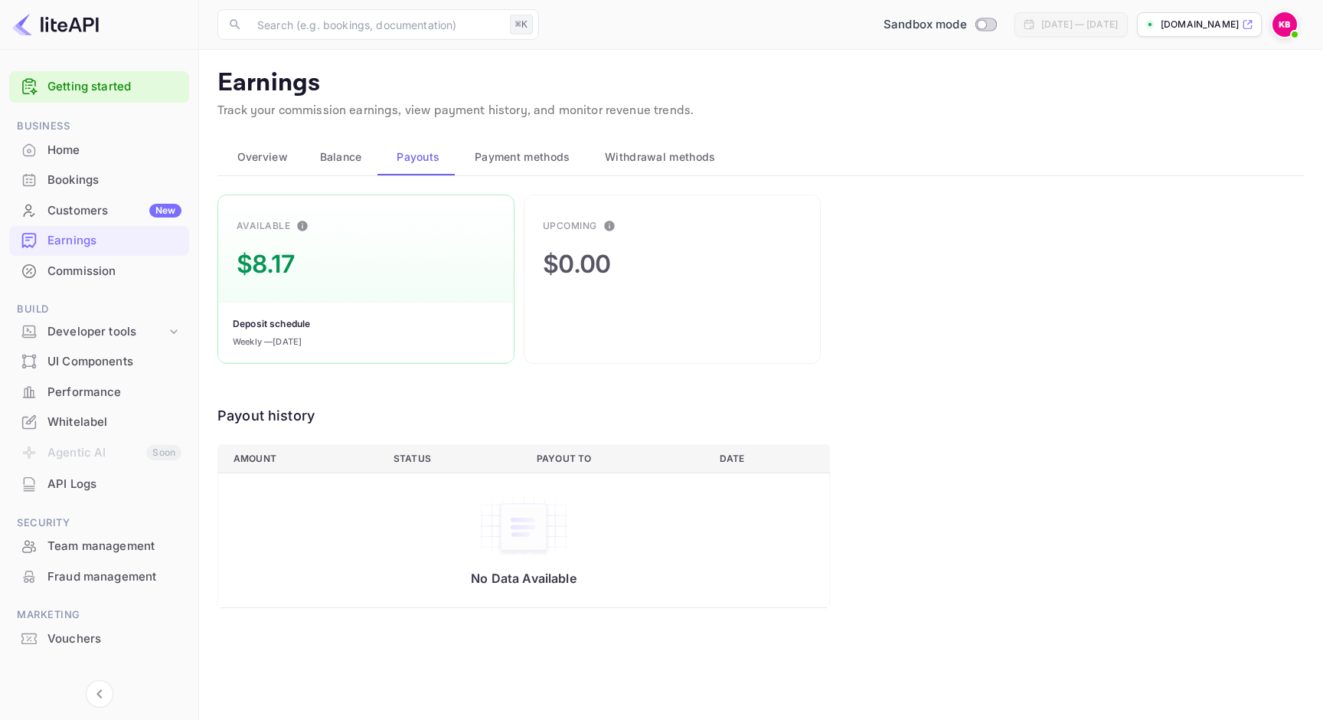
click at [505, 152] on span "Payment methods" at bounding box center [523, 157] width 96 height 18
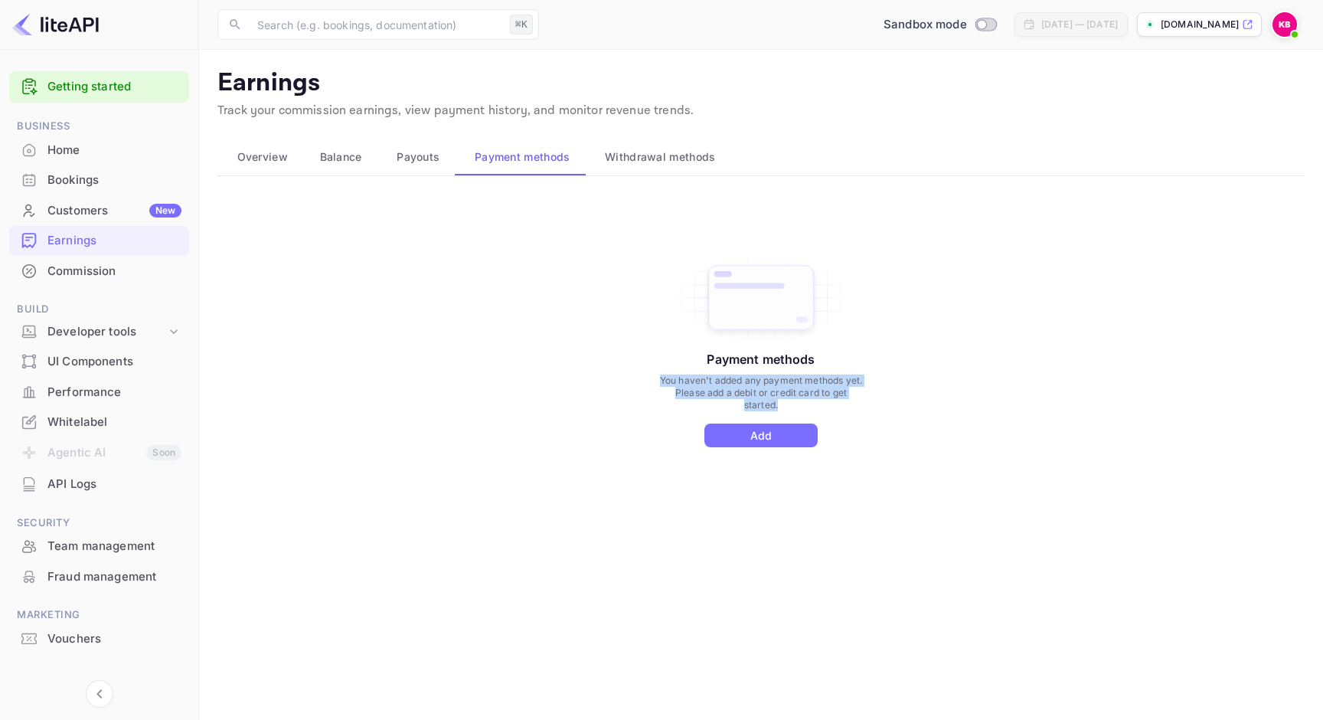
drag, startPoint x: 852, startPoint y: 404, endPoint x: 638, endPoint y: 377, distance: 216.1
click at [638, 377] on div "Payment methods You haven't added any payment methods yet. Please add a debit o…" at bounding box center [760, 367] width 1087 height 345
click at [813, 400] on p "You haven't added any payment methods yet. Please add a debit or credit card to…" at bounding box center [761, 392] width 206 height 37
drag, startPoint x: 767, startPoint y: 403, endPoint x: 657, endPoint y: 383, distance: 111.3
click at [658, 383] on p "You haven't added any payment methods yet. Please add a debit or credit card to…" at bounding box center [761, 392] width 206 height 37
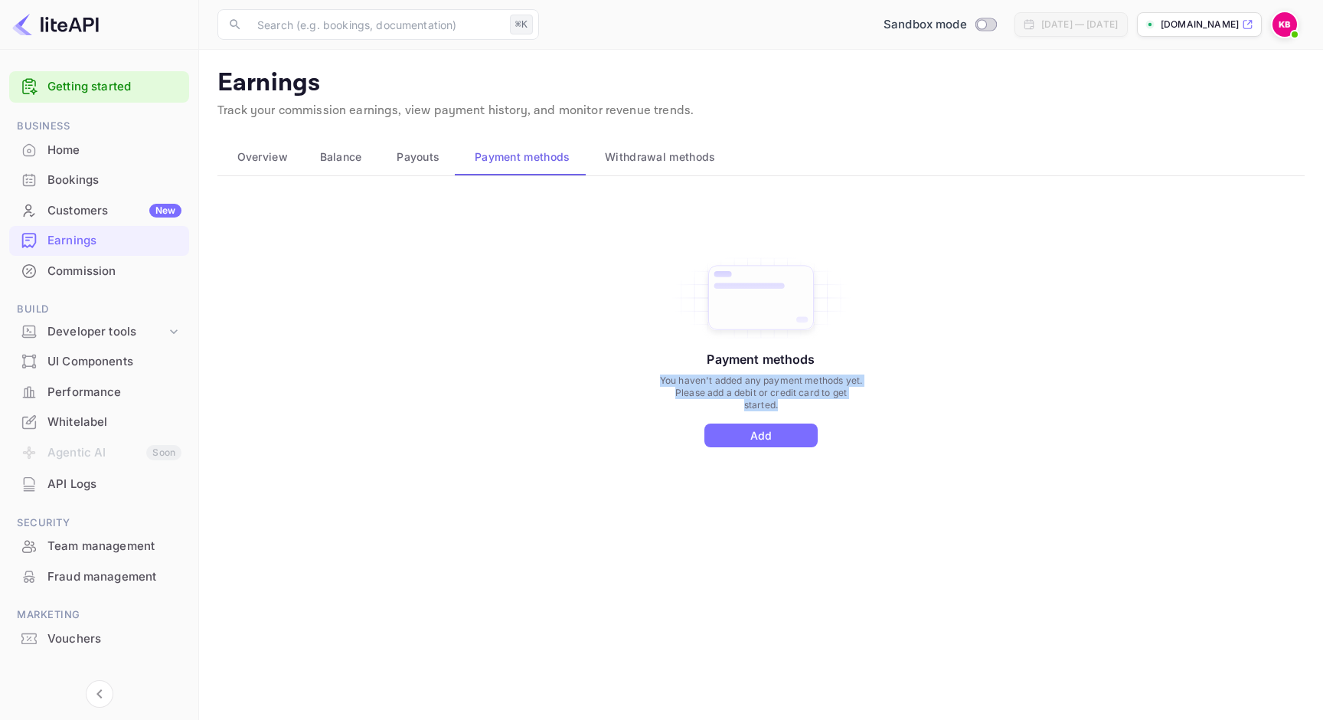
click at [807, 402] on p "You haven't added any payment methods yet. Please add a debit or credit card to…" at bounding box center [761, 392] width 206 height 37
drag, startPoint x: 801, startPoint y: 401, endPoint x: 655, endPoint y: 377, distance: 148.3
click at [655, 377] on div "Payment methods You haven't added any payment methods yet. Please add a debit o…" at bounding box center [760, 367] width 1087 height 345
click at [819, 401] on p "You haven't added any payment methods yet. Please add a debit or credit card to…" at bounding box center [761, 392] width 206 height 37
click at [669, 161] on span "Withdrawal methods" at bounding box center [660, 157] width 110 height 18
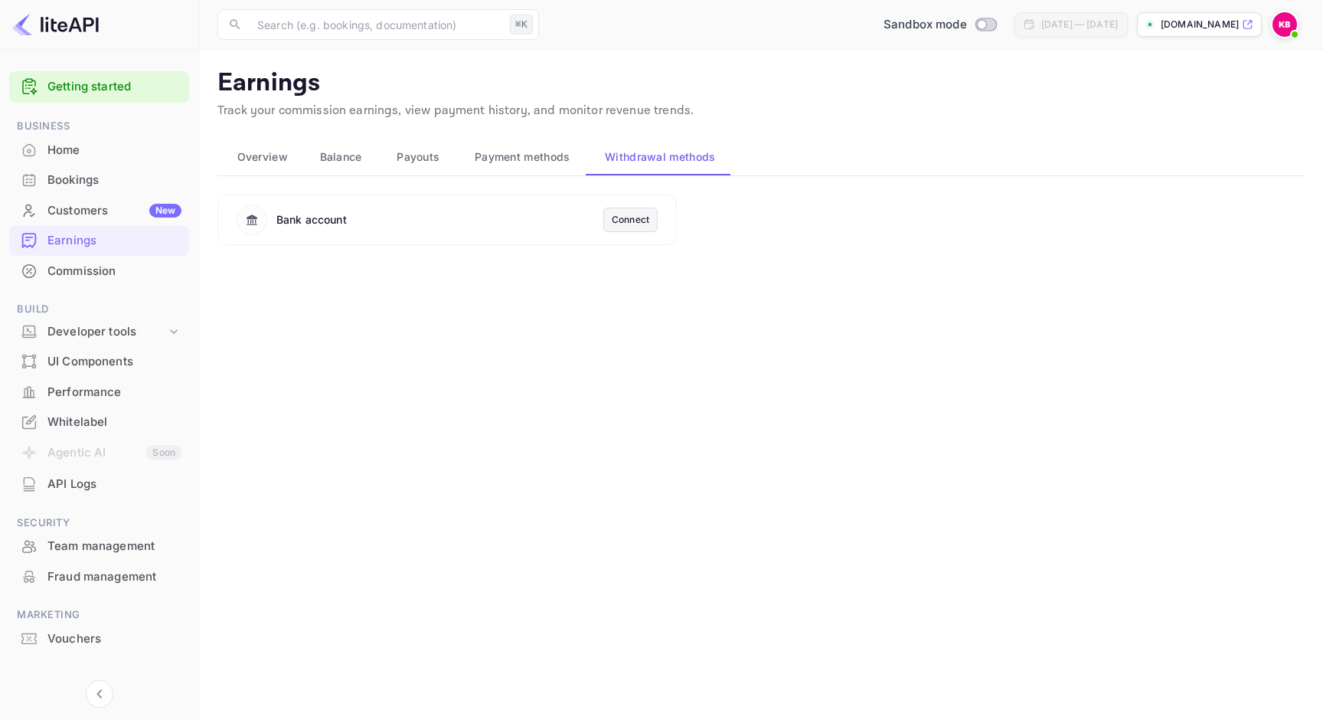
click at [626, 222] on div "Connect" at bounding box center [631, 220] width 38 height 14
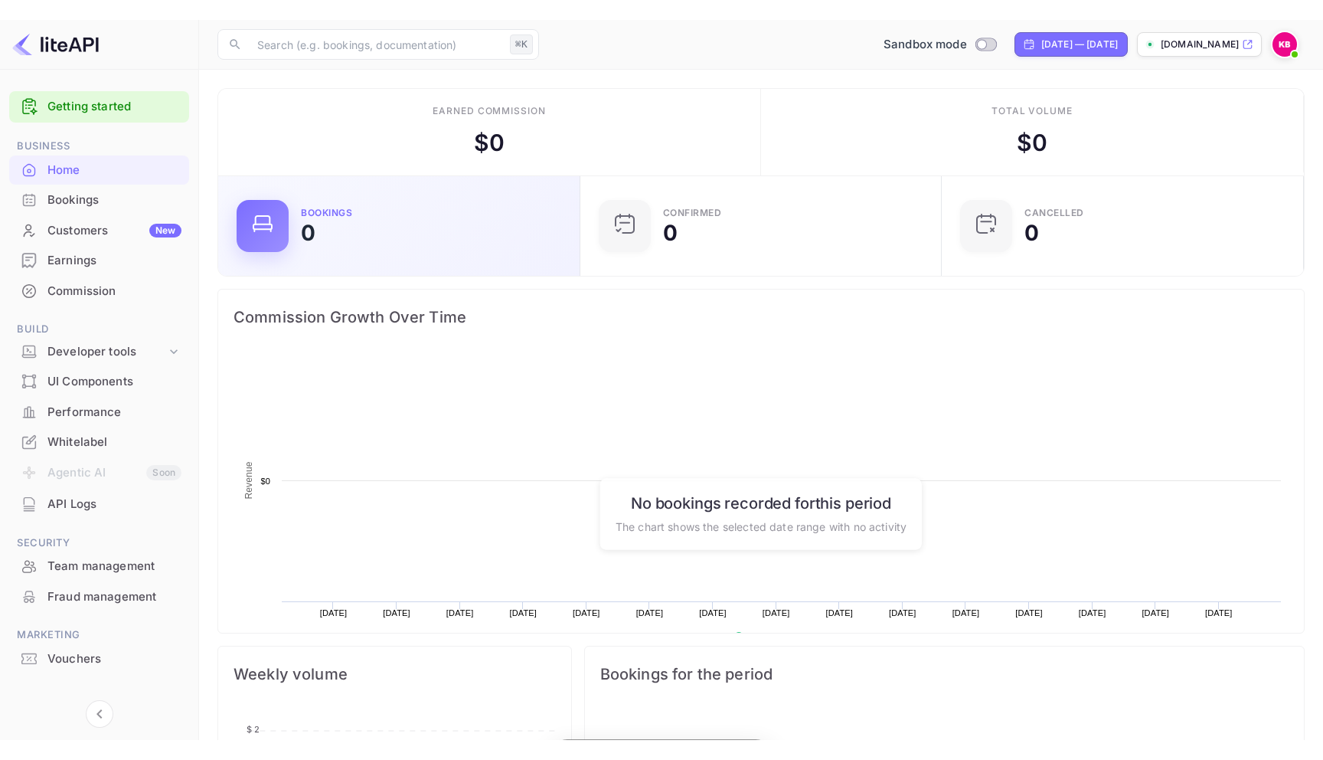
scroll to position [249, 353]
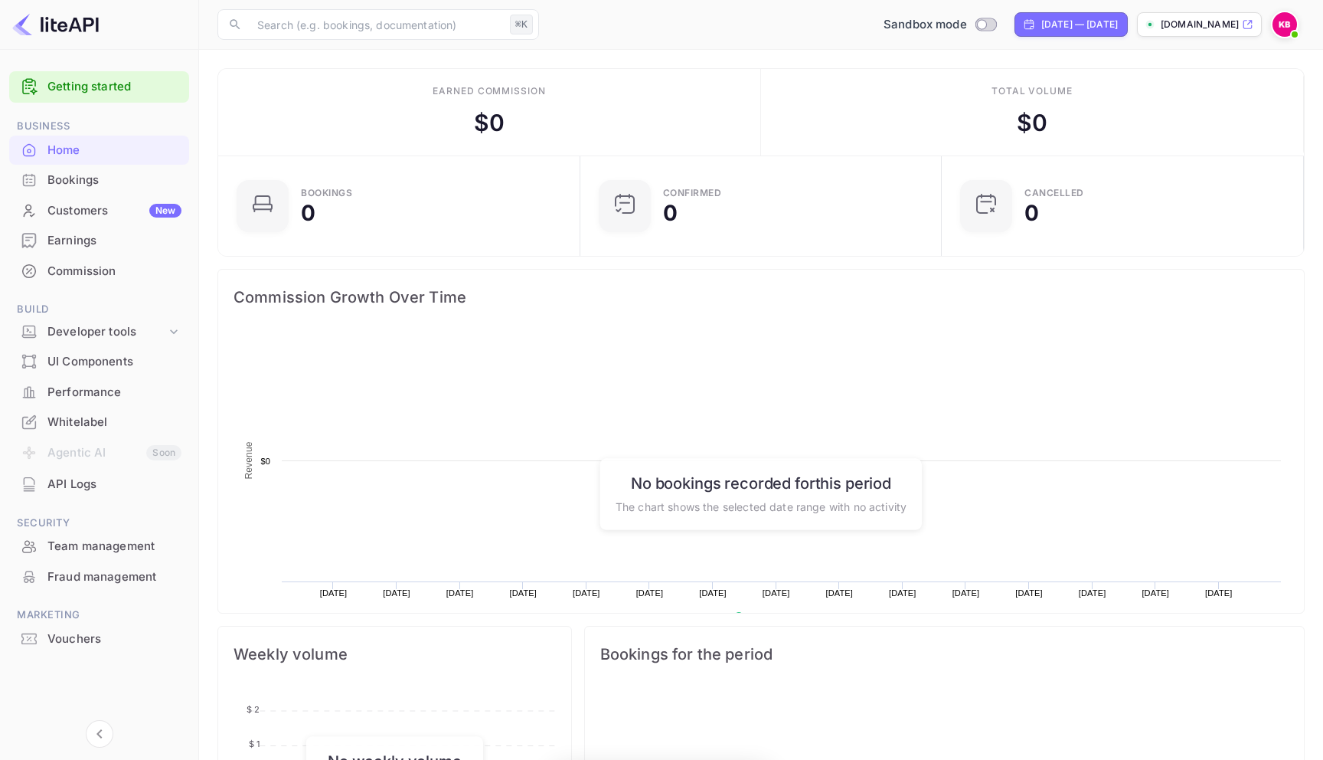
scroll to position [249, 353]
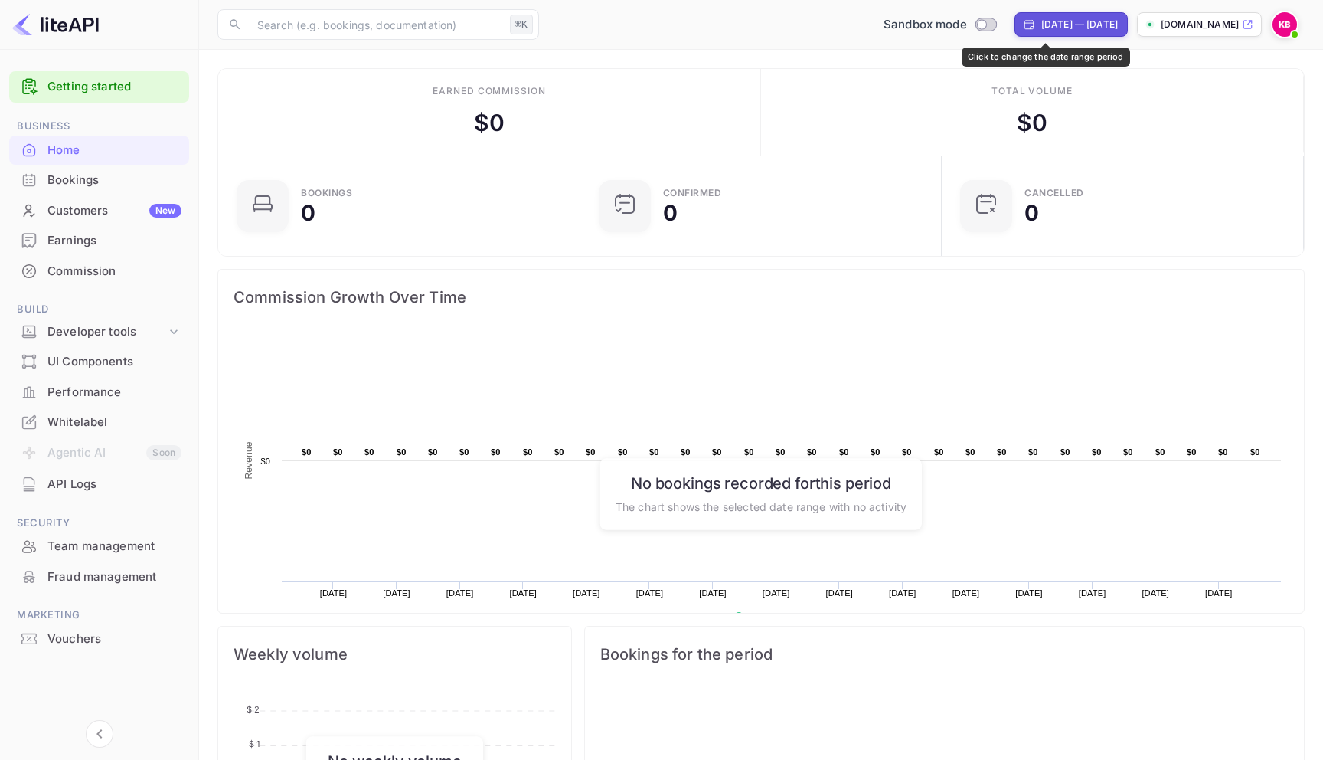
click at [1041, 30] on div "[DATE] — [DATE]" at bounding box center [1079, 25] width 77 height 14
select select "6"
select select "2025"
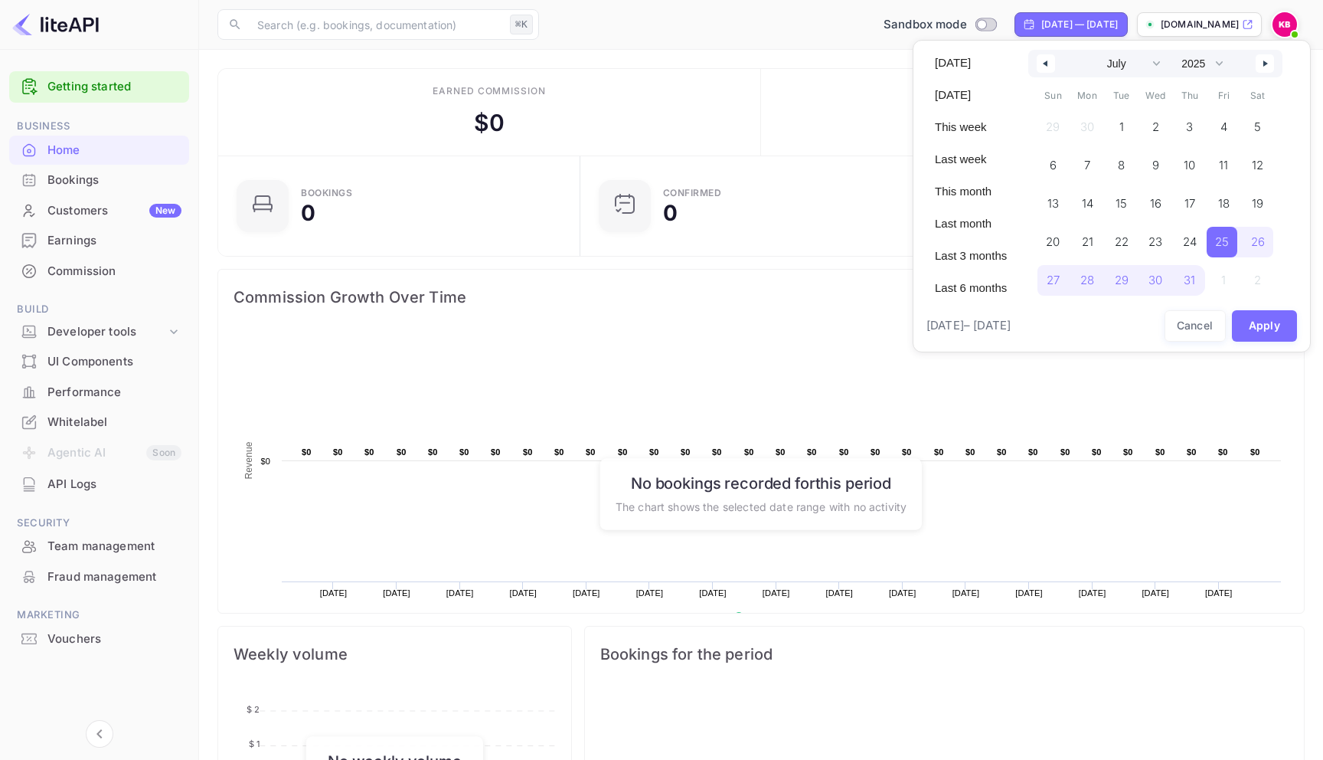
click at [1046, 60] on button "button" at bounding box center [1046, 63] width 18 height 18
click at [1056, 125] on span "1" at bounding box center [1051, 127] width 31 height 31
click at [1266, 324] on button "Apply" at bounding box center [1265, 325] width 66 height 31
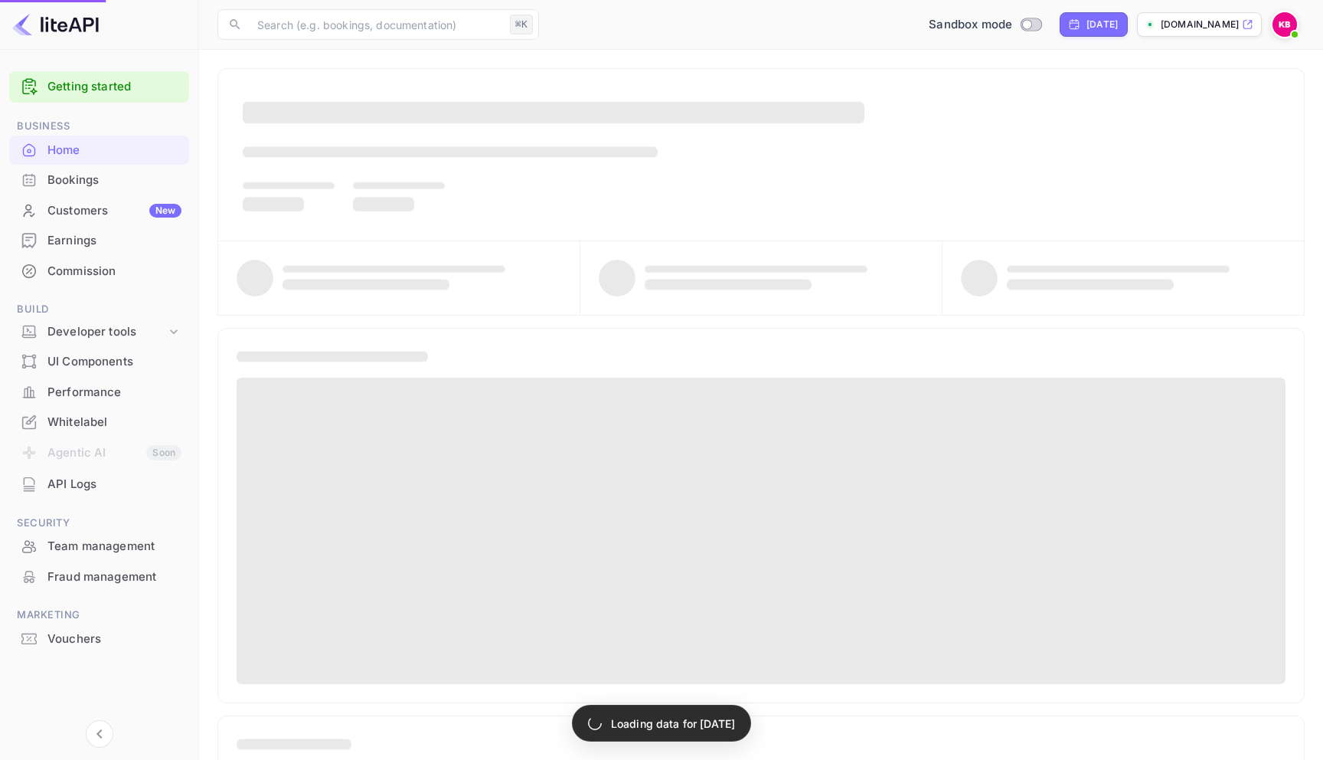
select select "4"
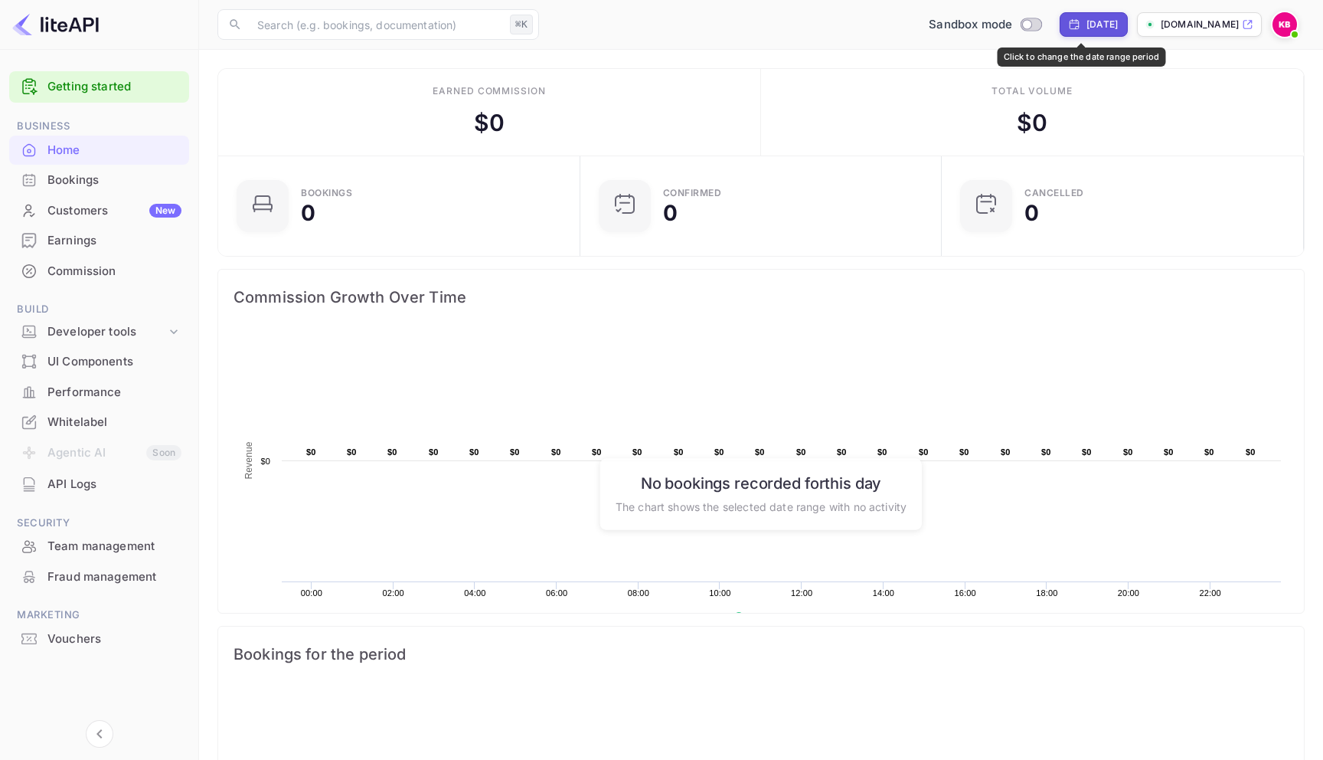
click at [1088, 28] on div "[DATE]" at bounding box center [1102, 25] width 31 height 14
select select "4"
select select "2025"
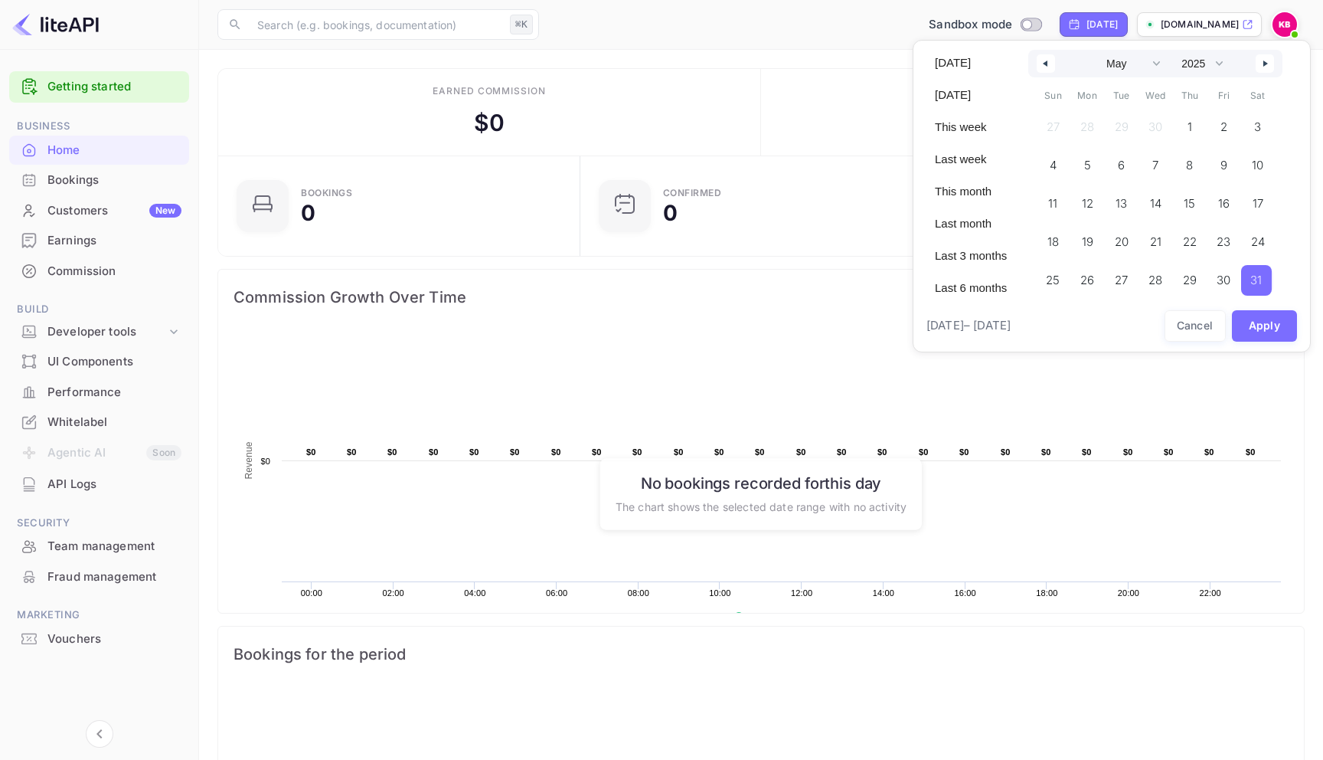
click at [1268, 61] on icon "button" at bounding box center [1268, 63] width 8 height 6
click at [1061, 126] on span "1" at bounding box center [1051, 127] width 31 height 31
click at [1267, 67] on button "button" at bounding box center [1265, 63] width 18 height 18
click at [1274, 64] on div "January February March April May June July August September October November [D…" at bounding box center [1155, 64] width 254 height 28
click at [1270, 64] on icon "button" at bounding box center [1268, 63] width 8 height 6
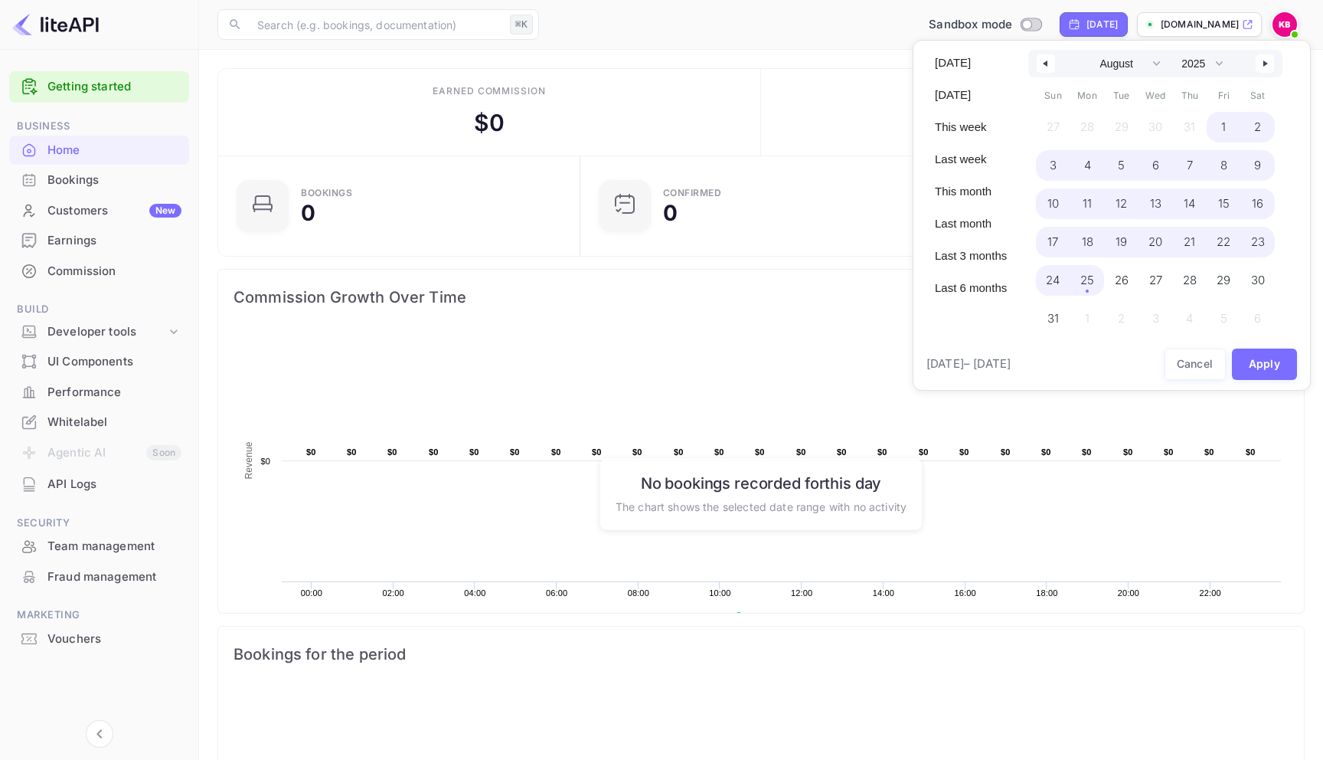
click at [1088, 279] on span "25" at bounding box center [1088, 280] width 14 height 28
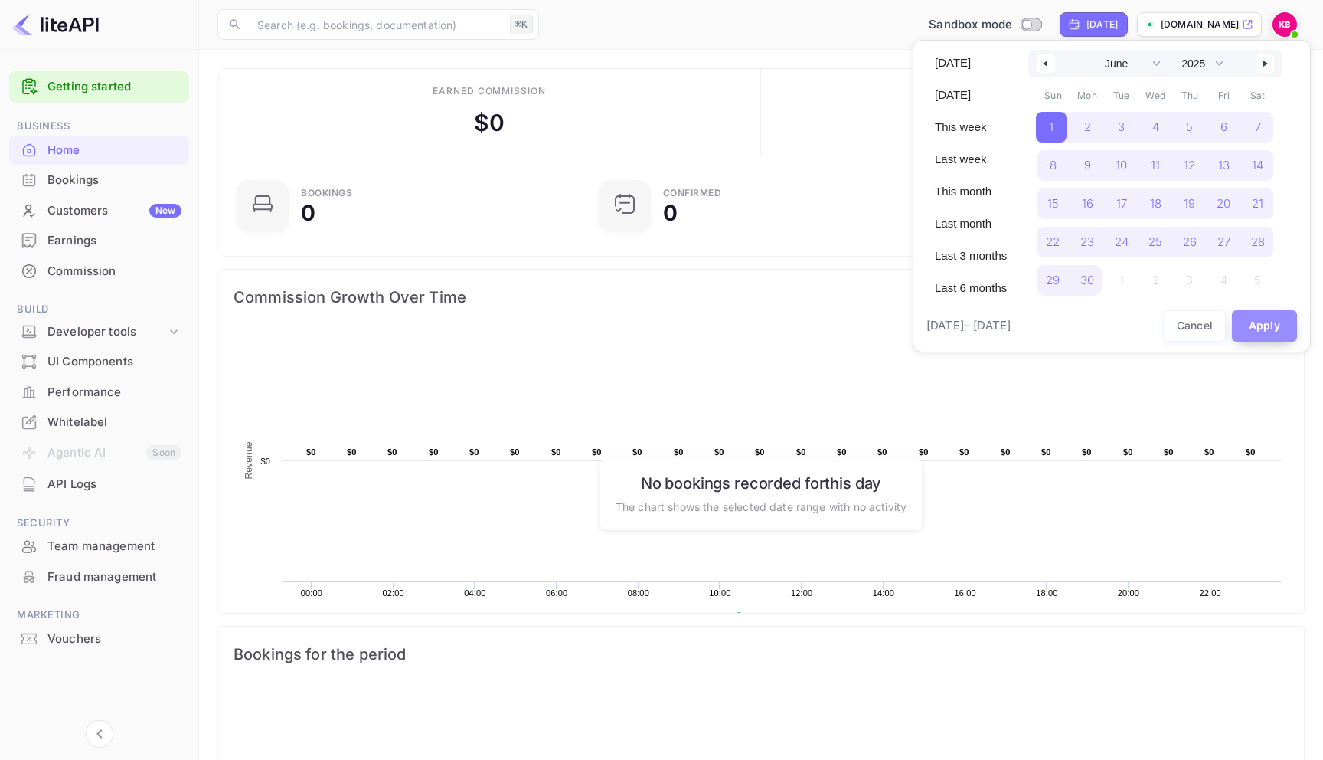
click at [1267, 319] on button "Apply" at bounding box center [1265, 325] width 66 height 31
select select "4"
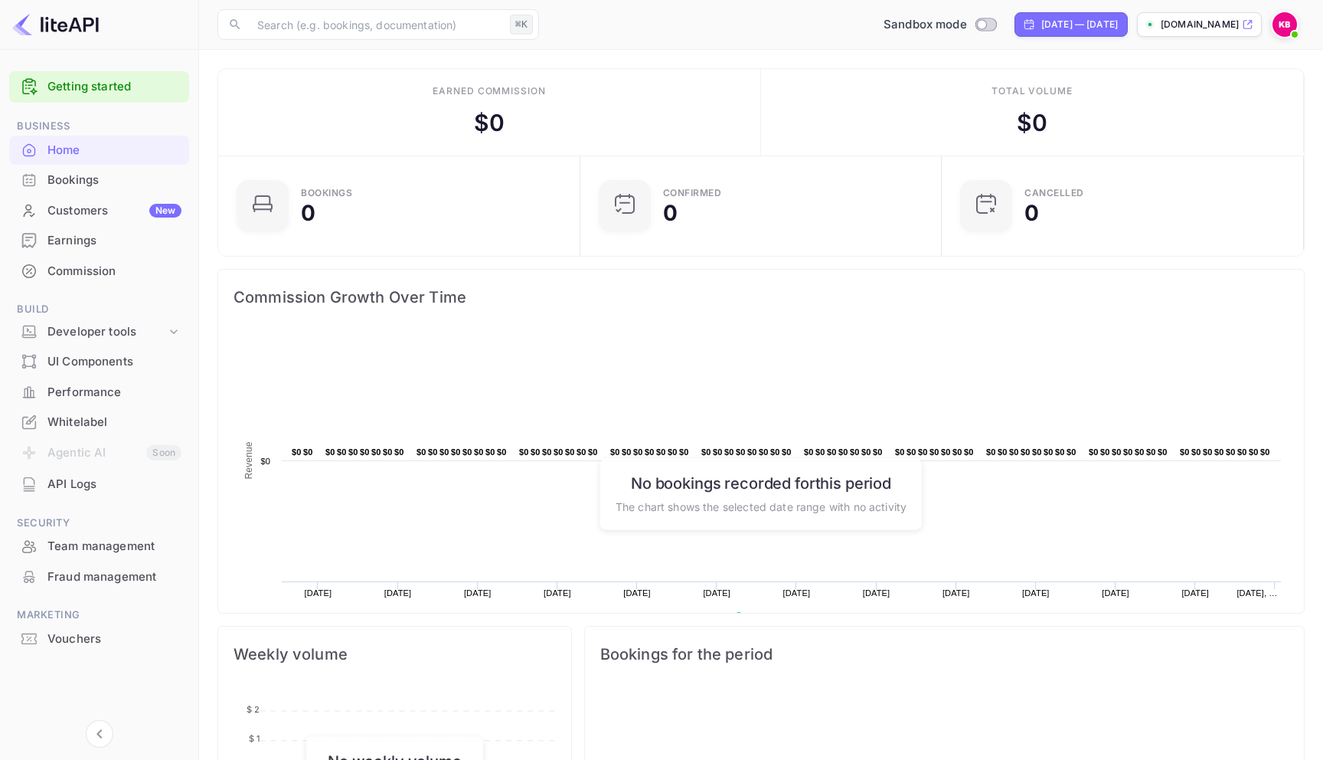
click at [53, 186] on div "Bookings" at bounding box center [114, 181] width 134 height 18
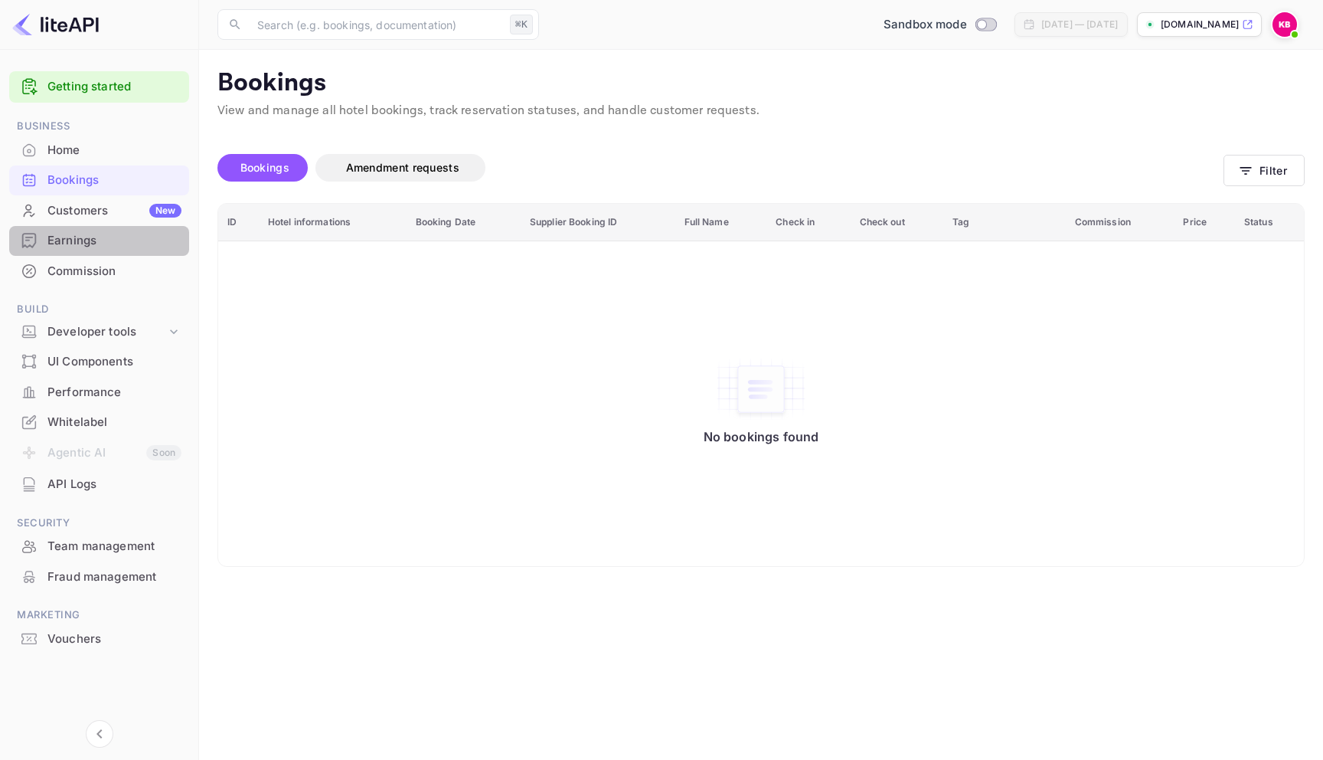
click at [72, 244] on div "Earnings" at bounding box center [114, 241] width 134 height 18
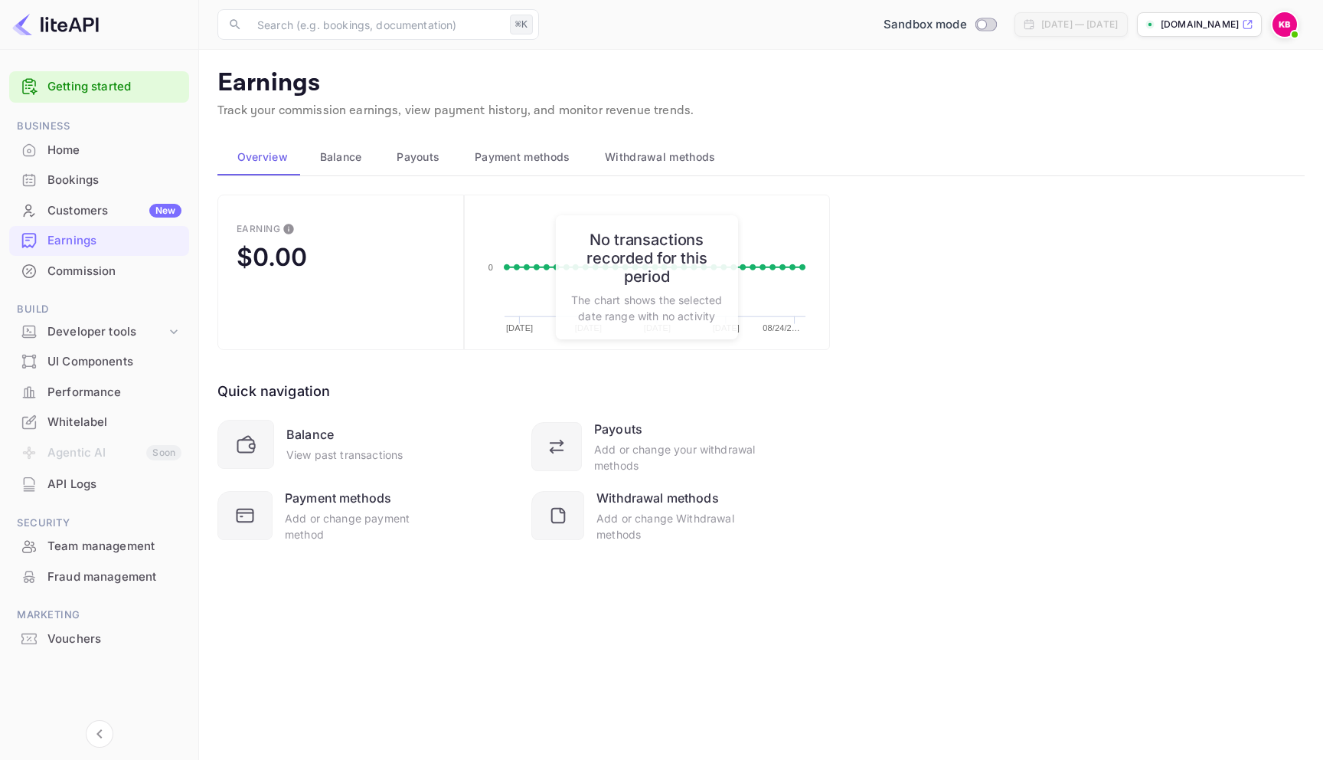
click at [421, 153] on span "Payouts" at bounding box center [418, 157] width 43 height 18
